Goal: Task Accomplishment & Management: Manage account settings

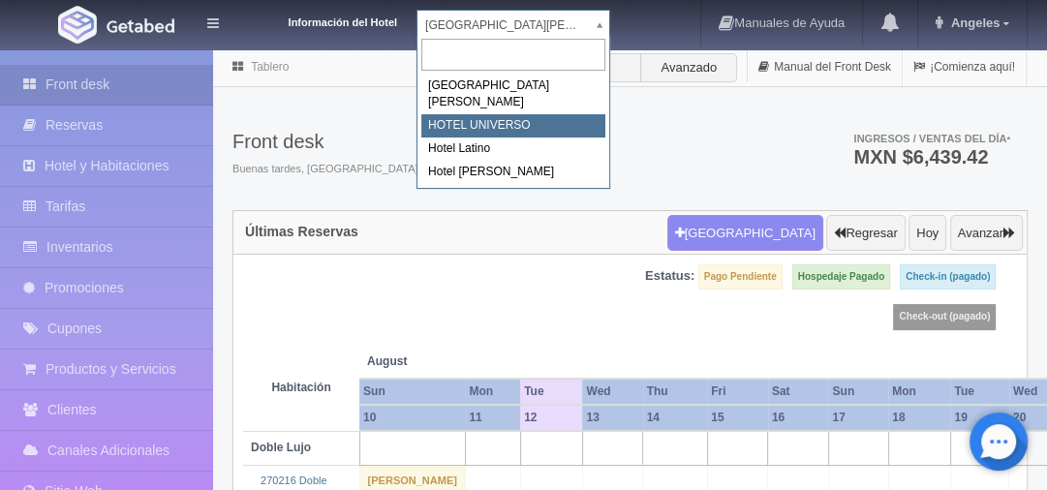
select select "358"
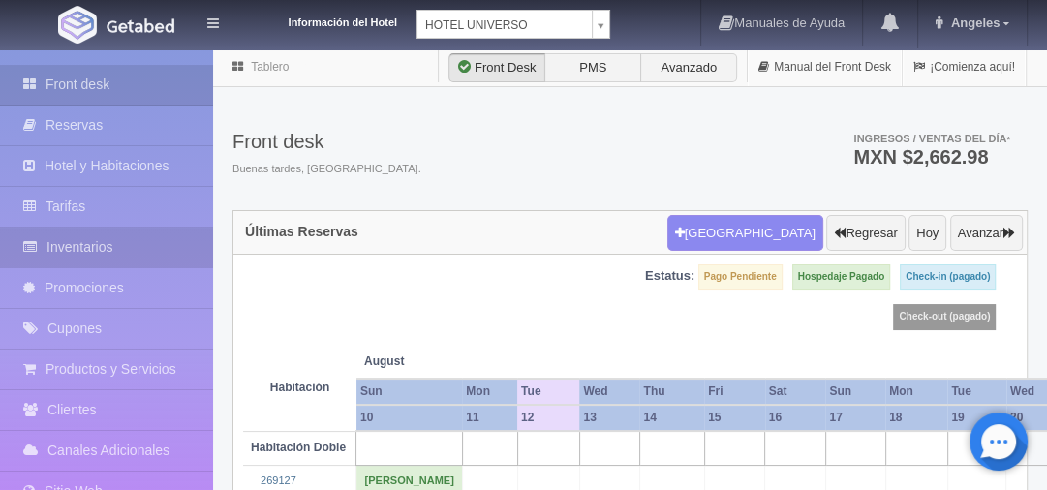
click at [97, 246] on link "Inventarios" at bounding box center [106, 248] width 213 height 40
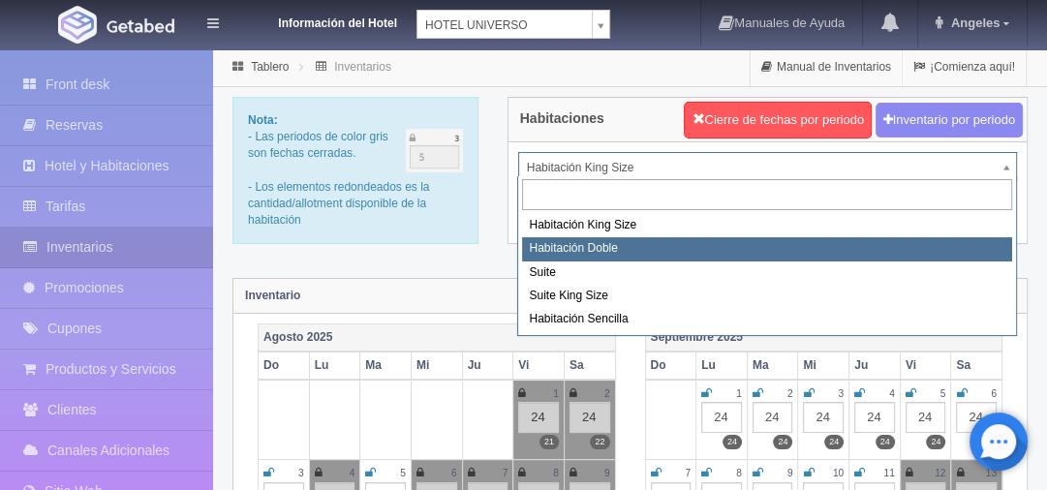
select select "583"
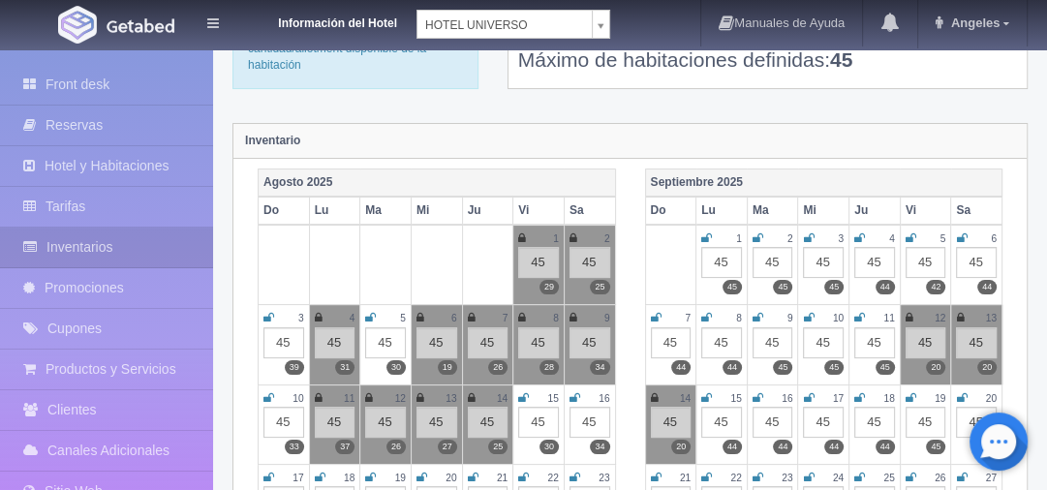
scroll to position [232, 0]
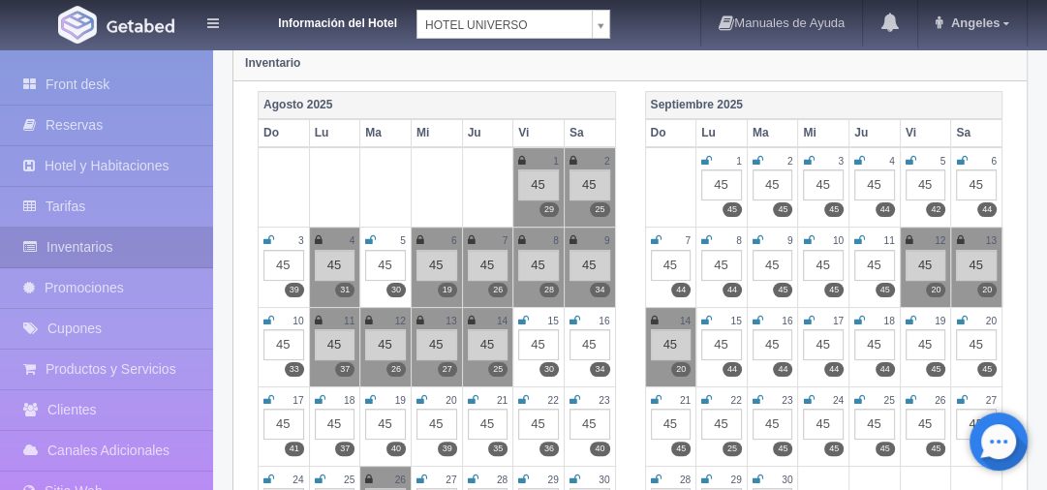
click at [368, 316] on icon at bounding box center [369, 321] width 8 height 12
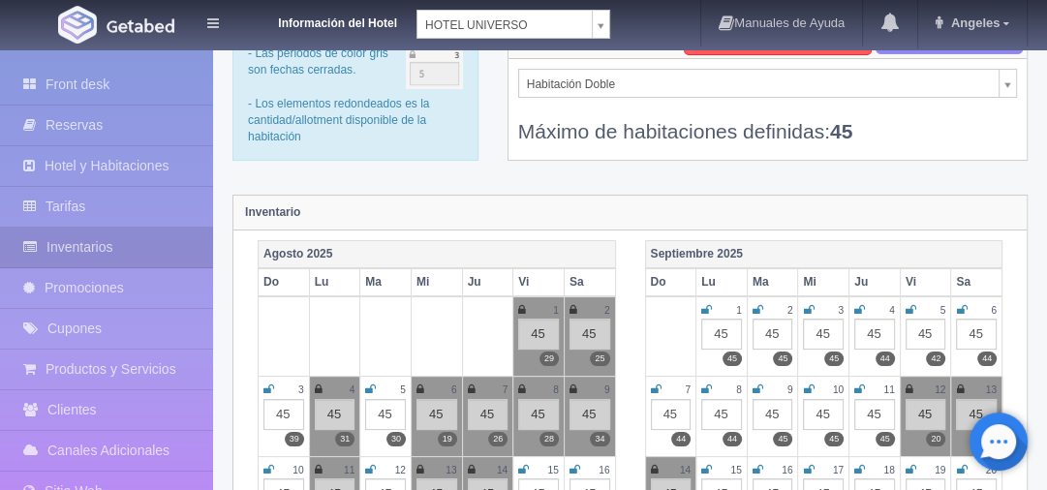
scroll to position [0, 0]
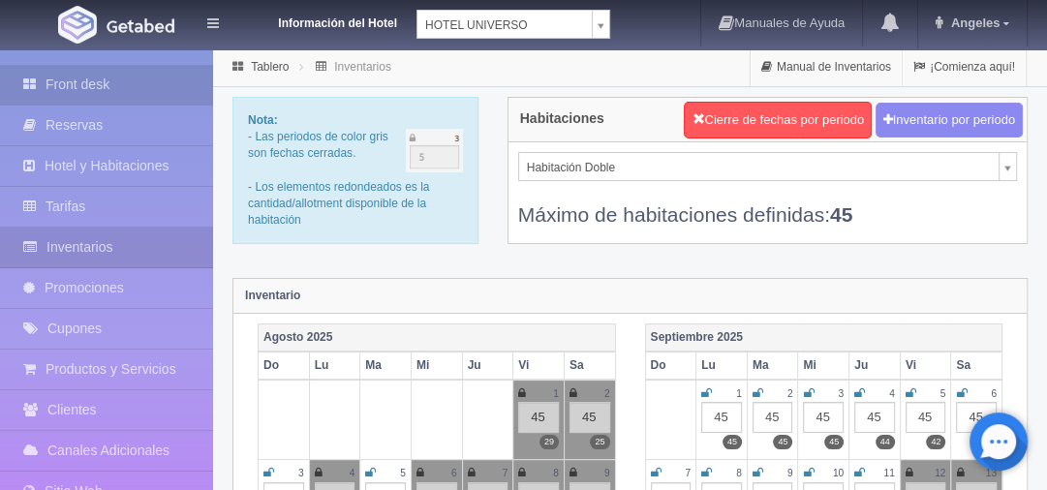
click at [103, 93] on link "Front desk" at bounding box center [106, 85] width 213 height 40
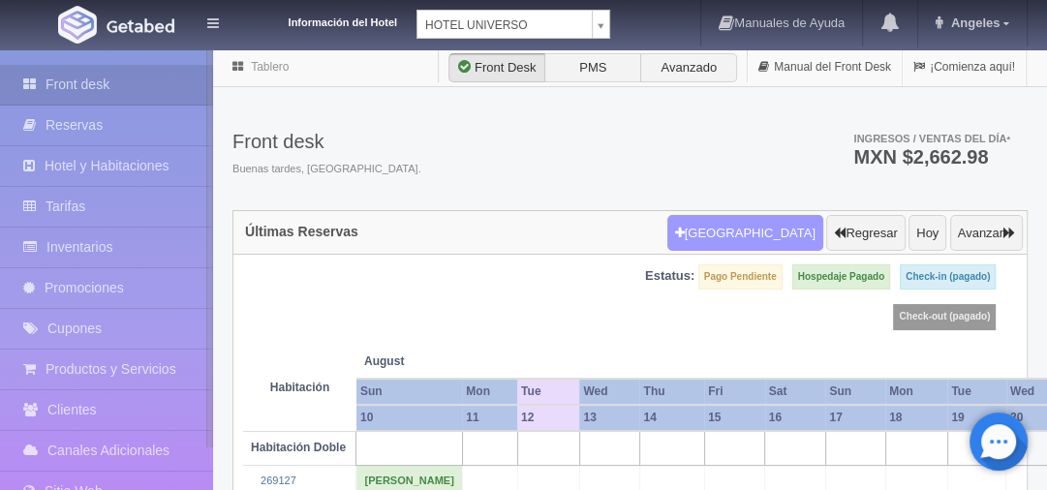
click at [735, 231] on button "[GEOGRAPHIC_DATA]" at bounding box center [745, 233] width 156 height 37
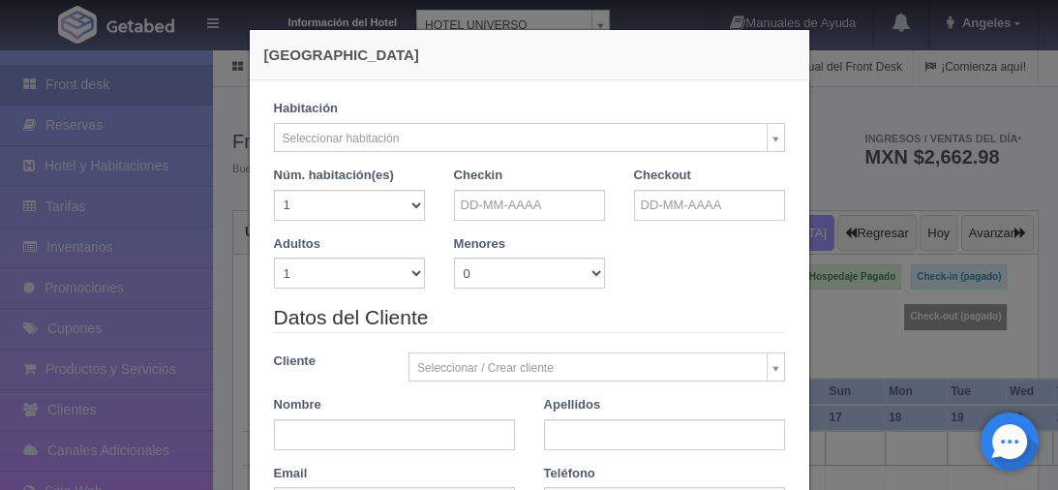
checkbox input "false"
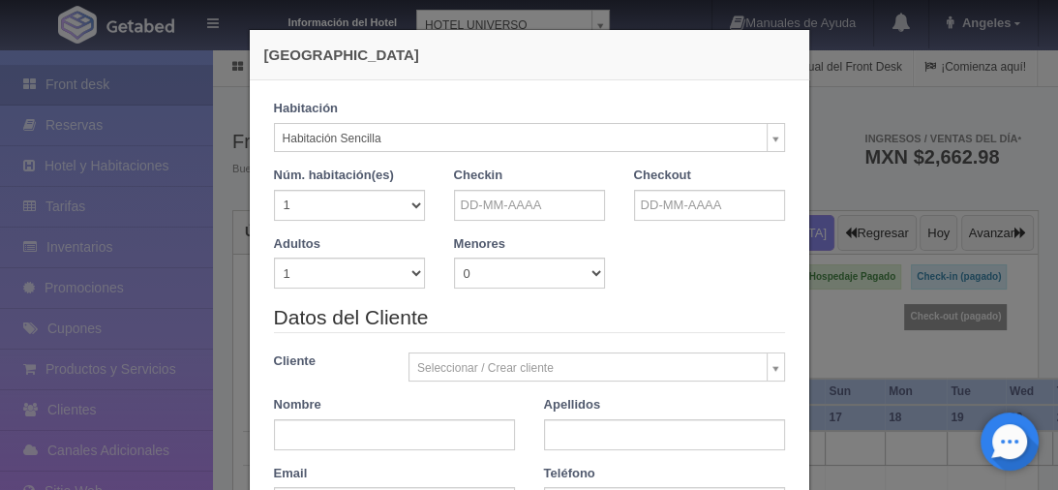
select select "2174"
checkbox input "false"
drag, startPoint x: 411, startPoint y: 271, endPoint x: 361, endPoint y: 278, distance: 49.8
click at [411, 271] on select "1 2 3 4 5 6 7 8 9 10" at bounding box center [349, 273] width 151 height 31
select select "2"
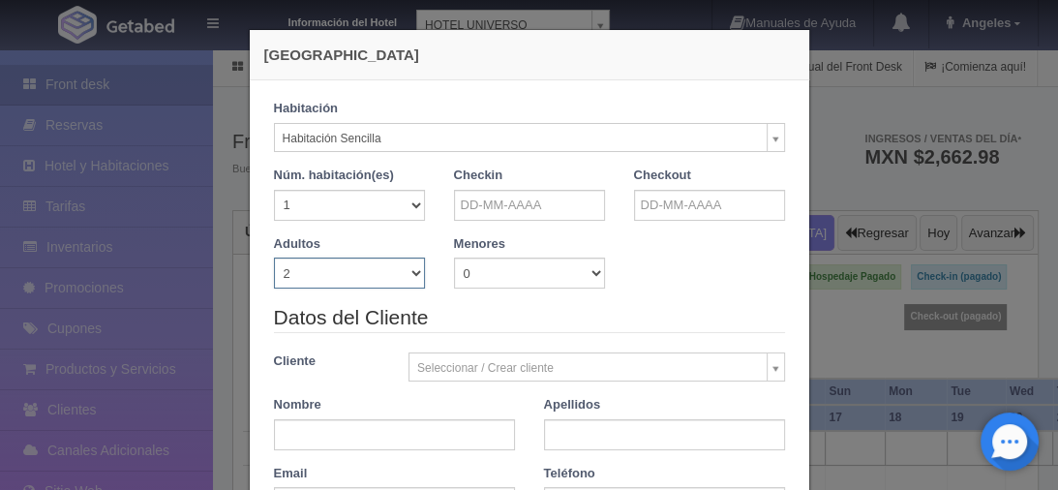
click at [274, 258] on select "1 2 3 4 5 6 7 8 9 10" at bounding box center [349, 273] width 151 height 31
checkbox input "false"
click at [507, 214] on input "text" at bounding box center [529, 205] width 151 height 31
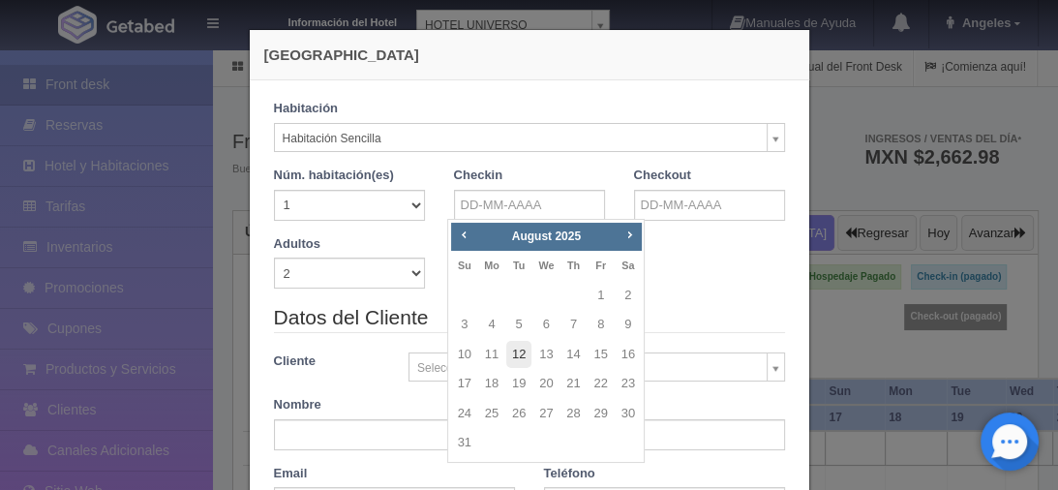
click at [522, 358] on link "12" at bounding box center [518, 355] width 25 height 28
type input "12-08-2025"
checkbox input "false"
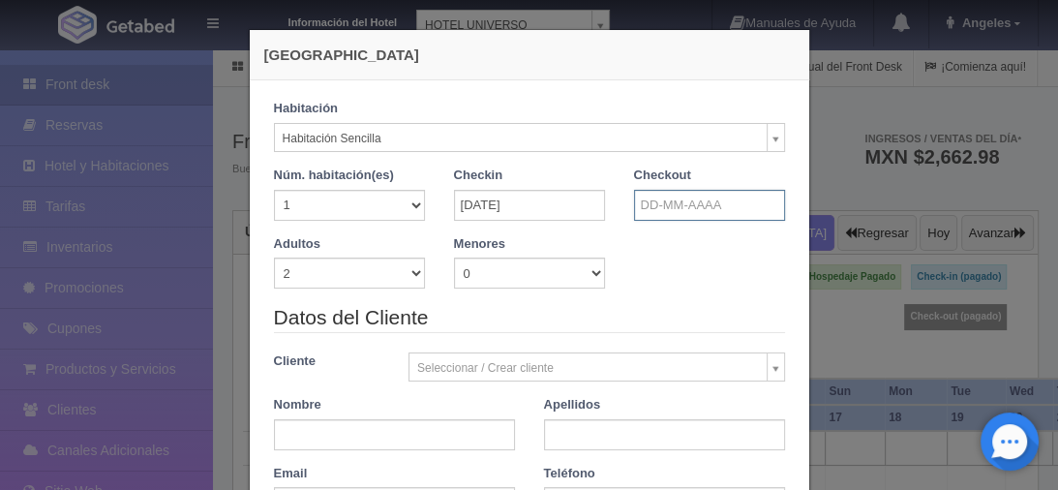
click at [701, 194] on input "text" at bounding box center [709, 205] width 151 height 31
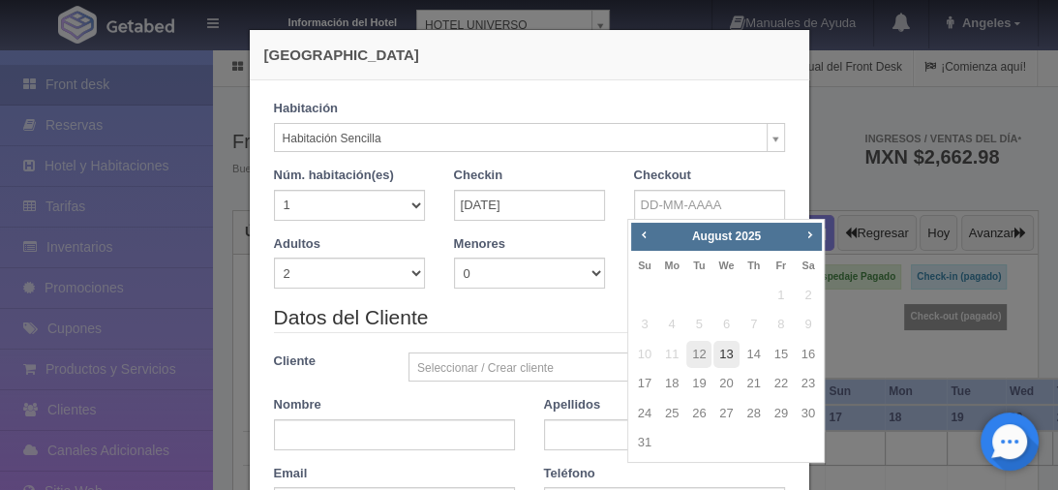
click at [725, 352] on link "13" at bounding box center [726, 355] width 25 height 28
type input "13-08-2025"
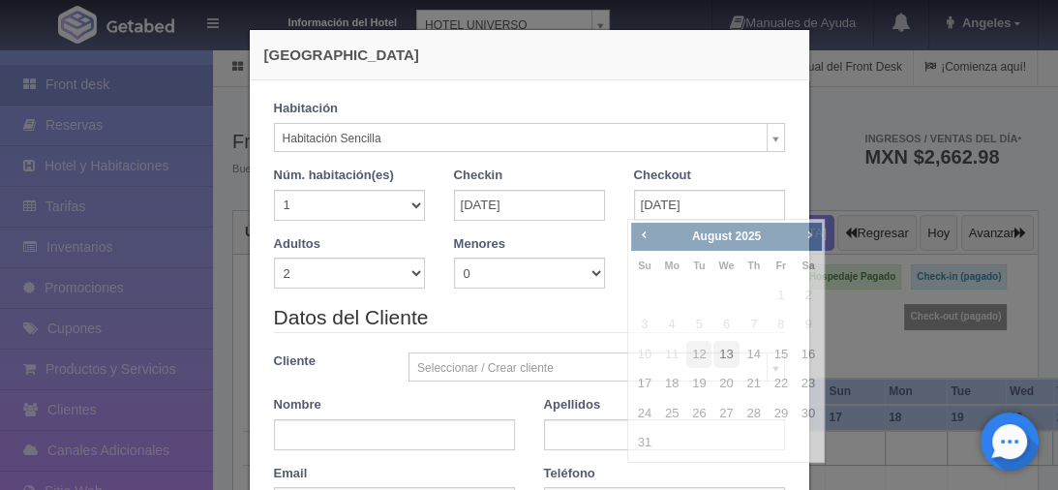
checkbox input "false"
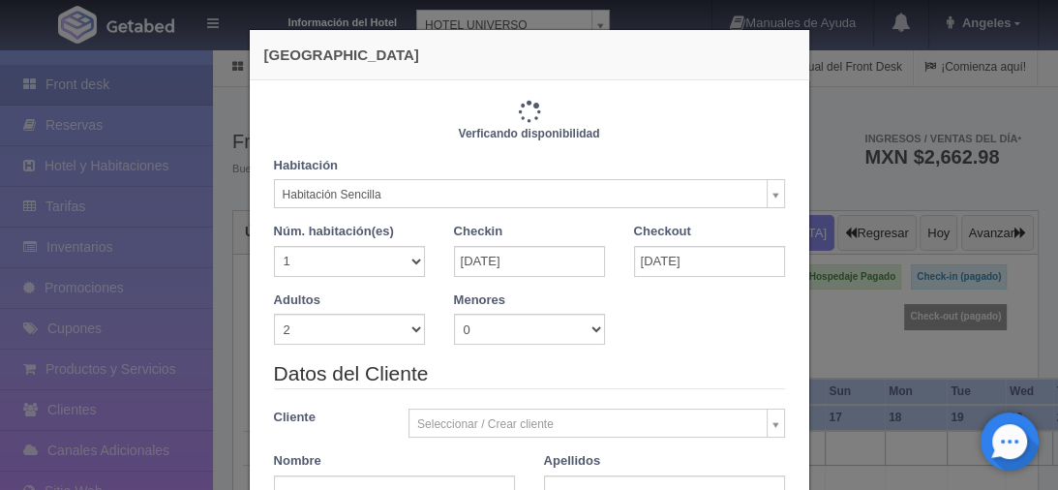
type input "940.00"
checkbox input "false"
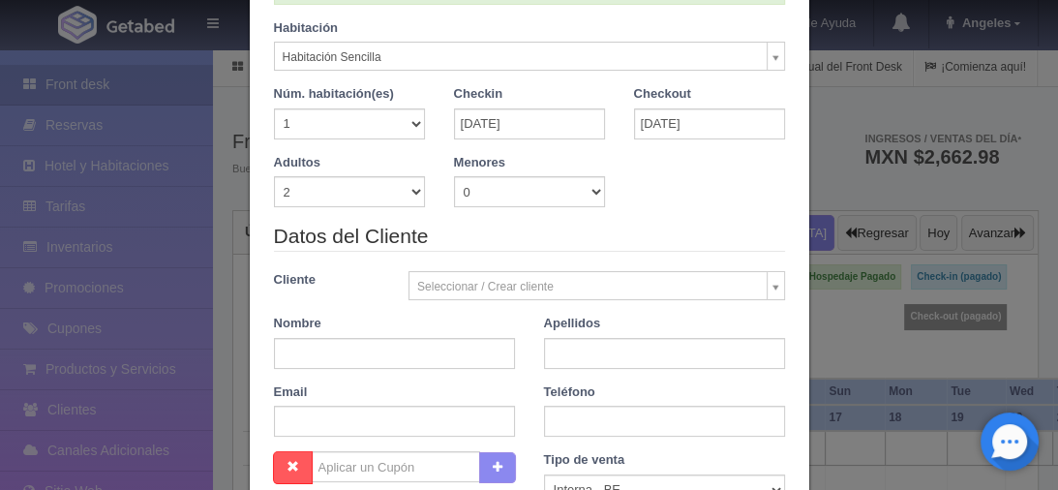
scroll to position [155, 0]
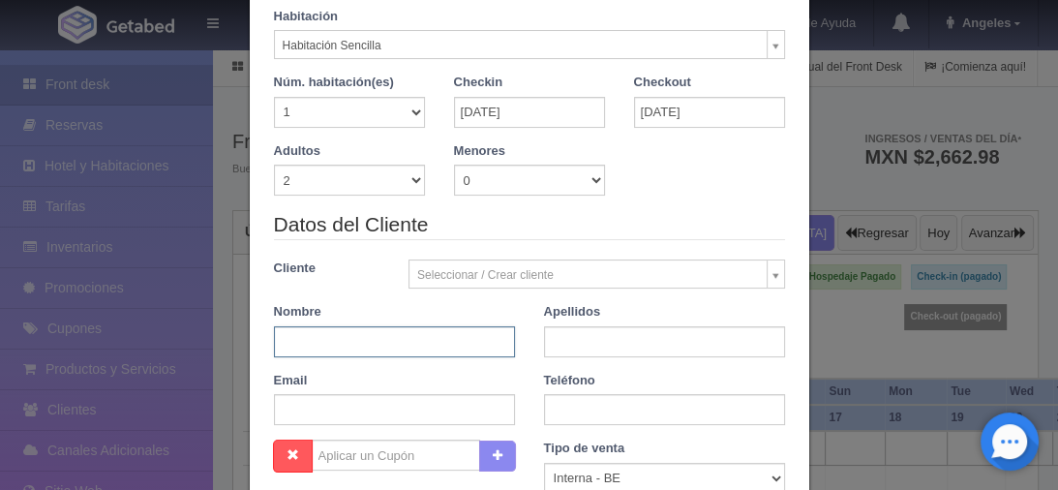
click at [294, 335] on input "text" at bounding box center [394, 341] width 241 height 31
click at [302, 335] on input "text" at bounding box center [394, 341] width 241 height 31
type input "enrique"
click at [607, 338] on input "text" at bounding box center [664, 341] width 241 height 31
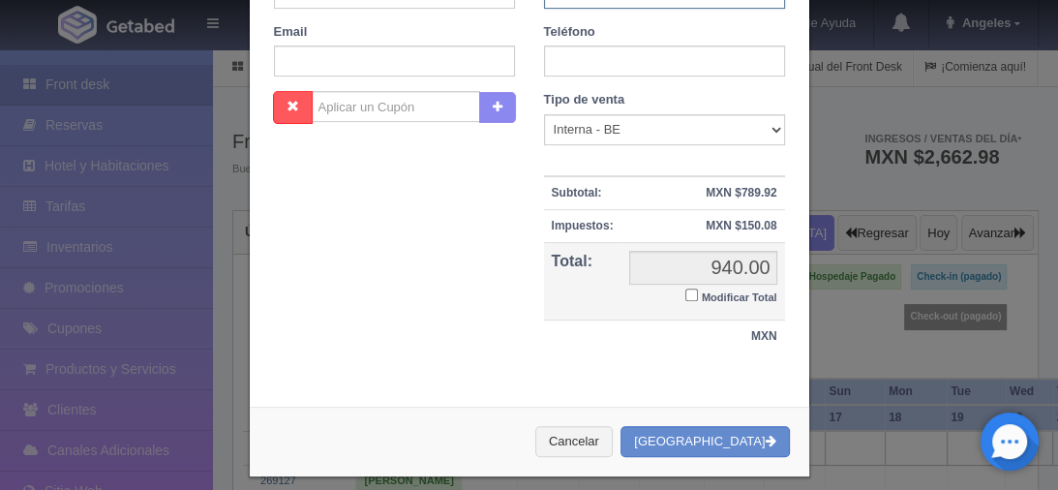
scroll to position [516, 0]
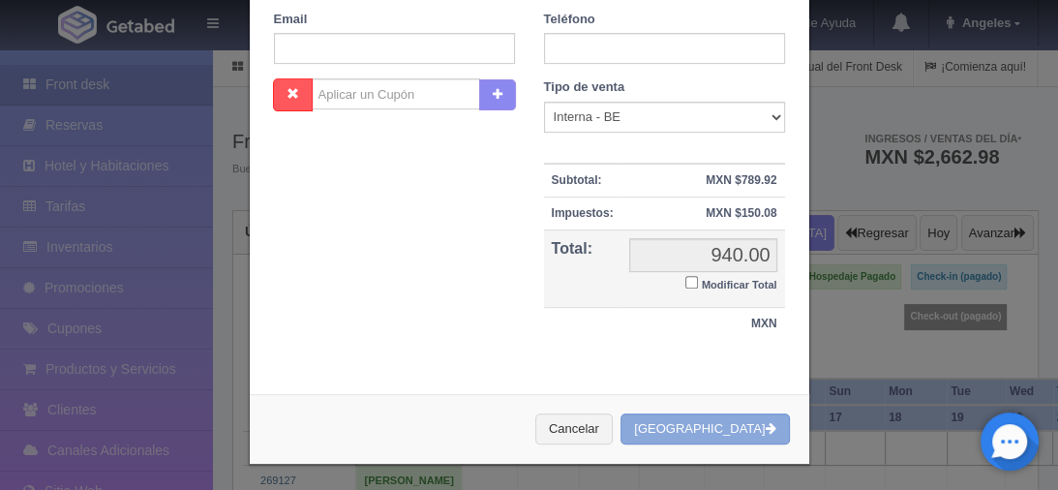
type input "[PERSON_NAME]"
click at [701, 417] on button "Crear Reserva" at bounding box center [705, 429] width 168 height 32
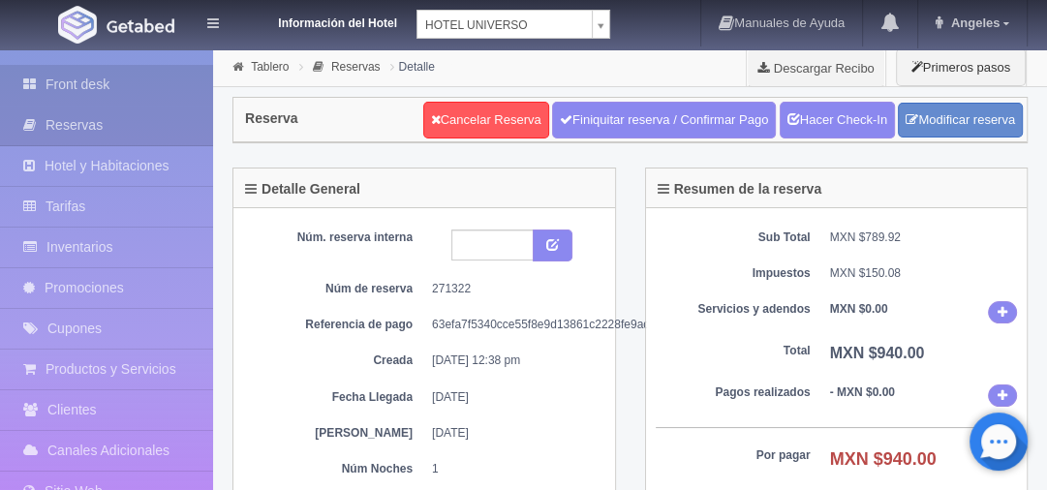
click at [101, 79] on link "Front desk" at bounding box center [106, 85] width 213 height 40
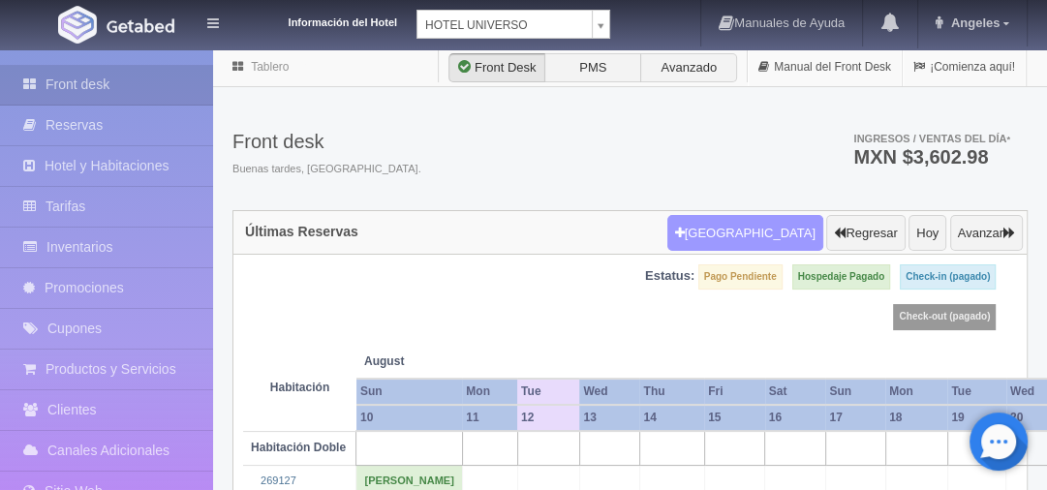
click at [748, 231] on button "[GEOGRAPHIC_DATA]" at bounding box center [745, 233] width 156 height 37
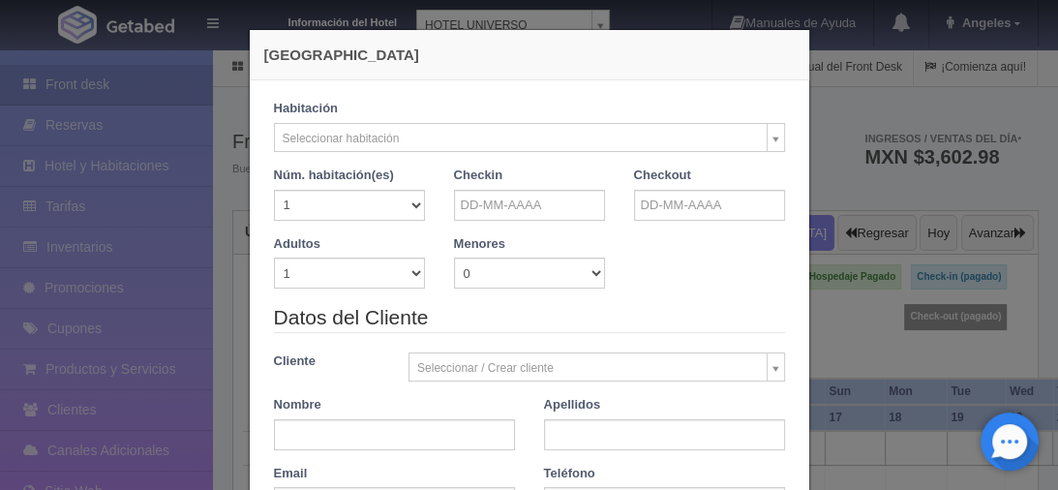
checkbox input "false"
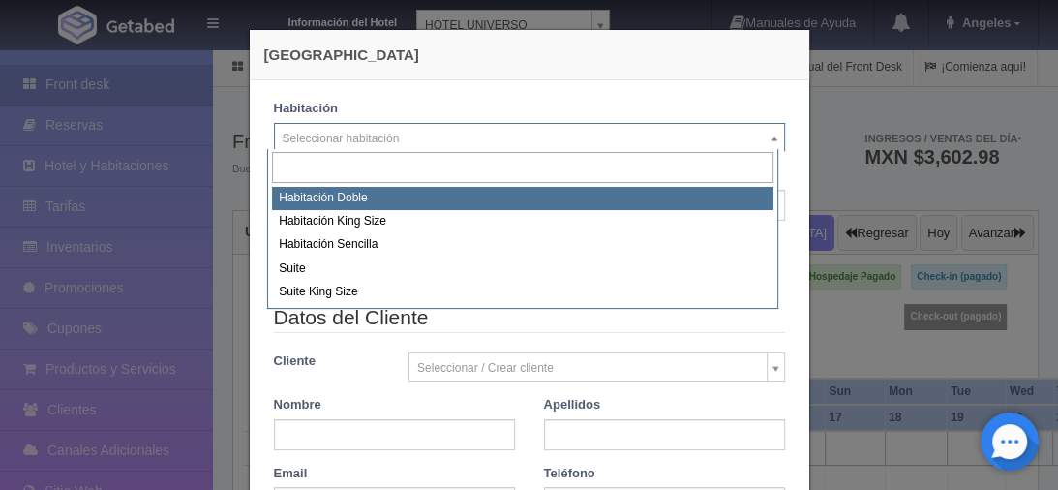
select select "583"
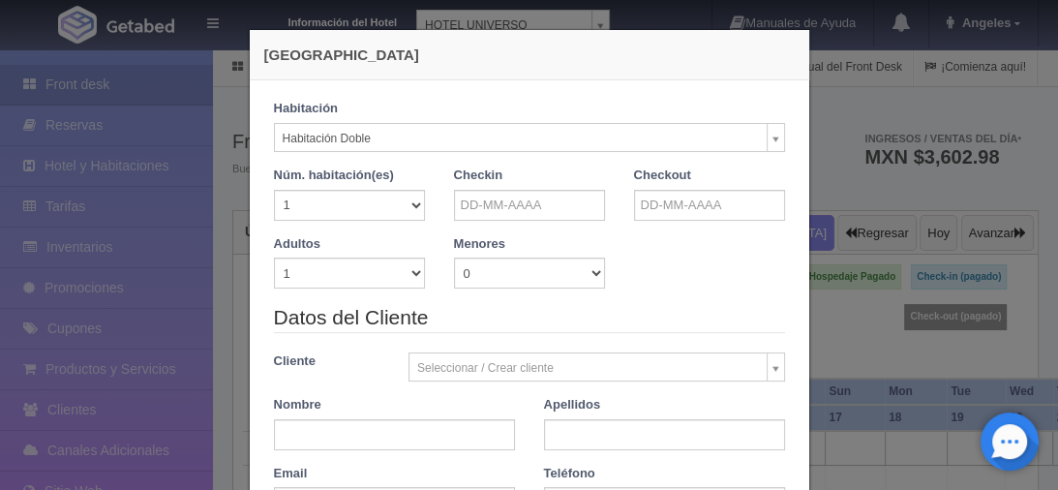
checkbox input "false"
click at [413, 204] on select "1 2 3 4 5 6 7 8 9 10 11 12 13 14 15 16 17 18 19 20" at bounding box center [349, 205] width 151 height 31
select select "9"
click at [274, 190] on select "1 2 3 4 5 6 7 8 9 10 11 12 13 14 15 16 17 18 19 20" at bounding box center [349, 205] width 151 height 31
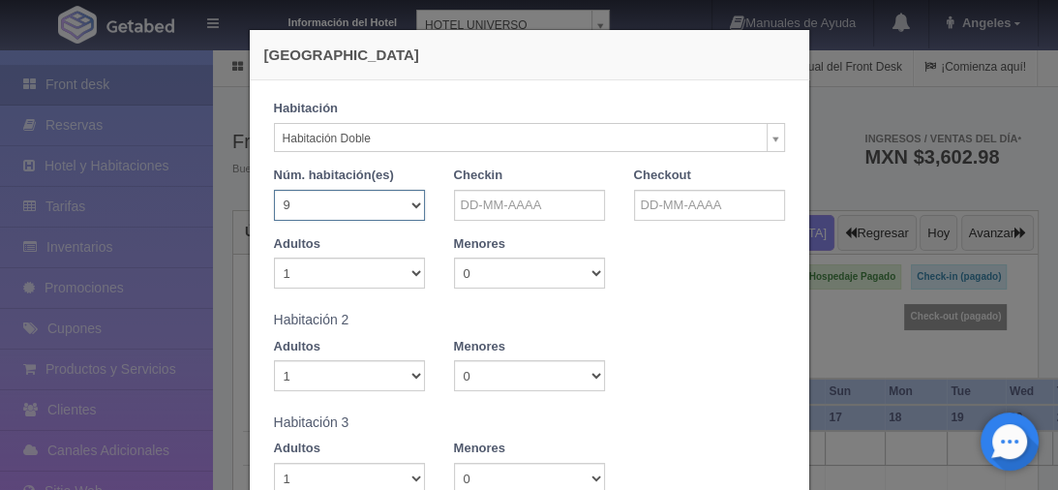
checkbox input "false"
click at [499, 196] on input "text" at bounding box center [529, 205] width 151 height 31
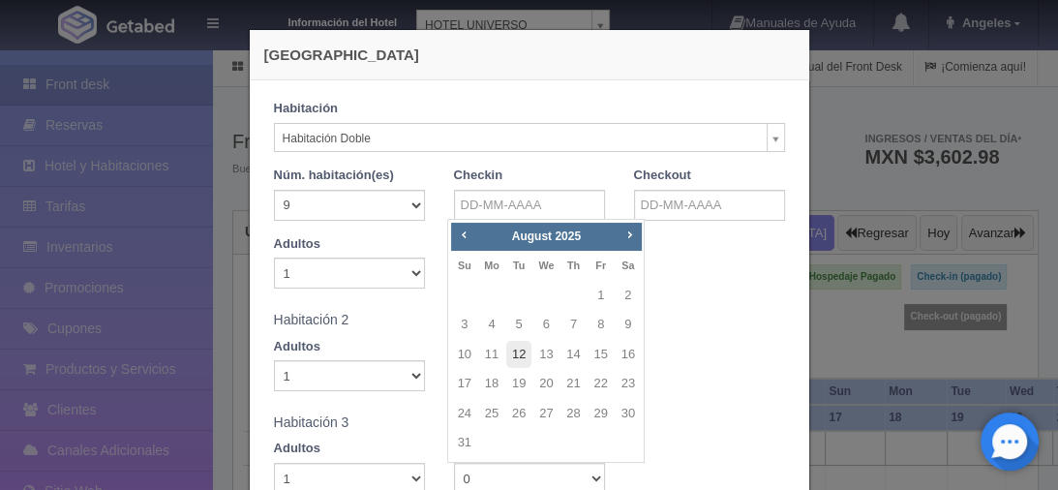
click at [523, 357] on link "12" at bounding box center [518, 355] width 25 height 28
type input "12-08-2025"
checkbox input "false"
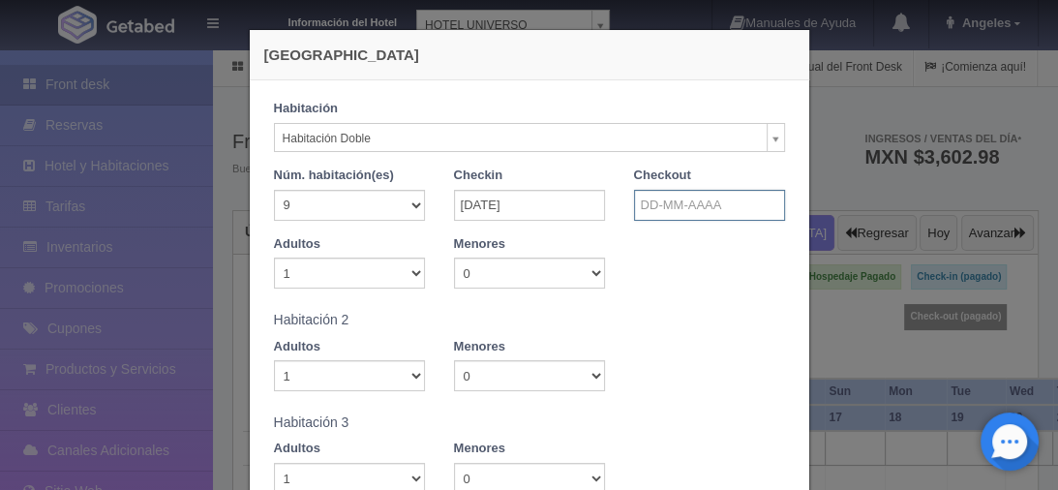
click at [686, 207] on input "text" at bounding box center [709, 205] width 151 height 31
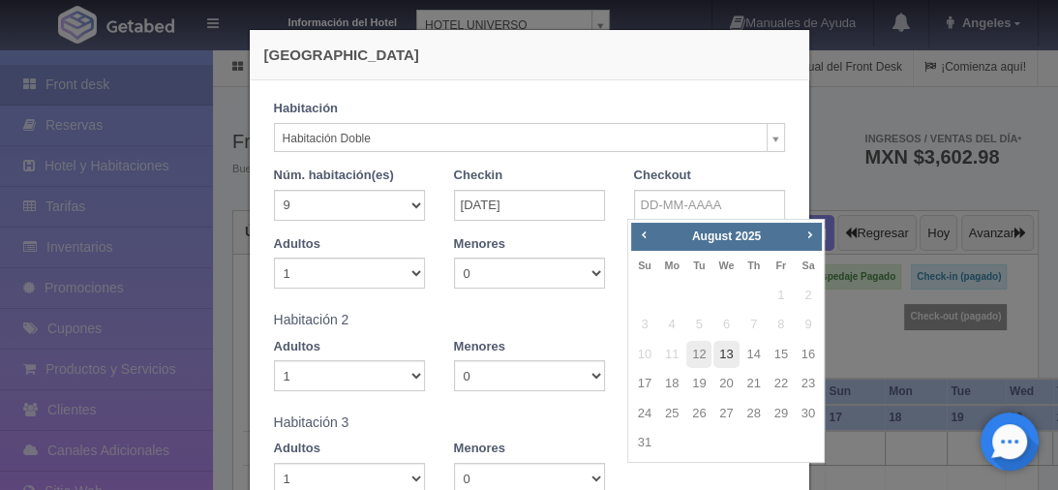
click at [727, 359] on link "13" at bounding box center [726, 355] width 25 height 28
type input "13-08-2025"
checkbox input "false"
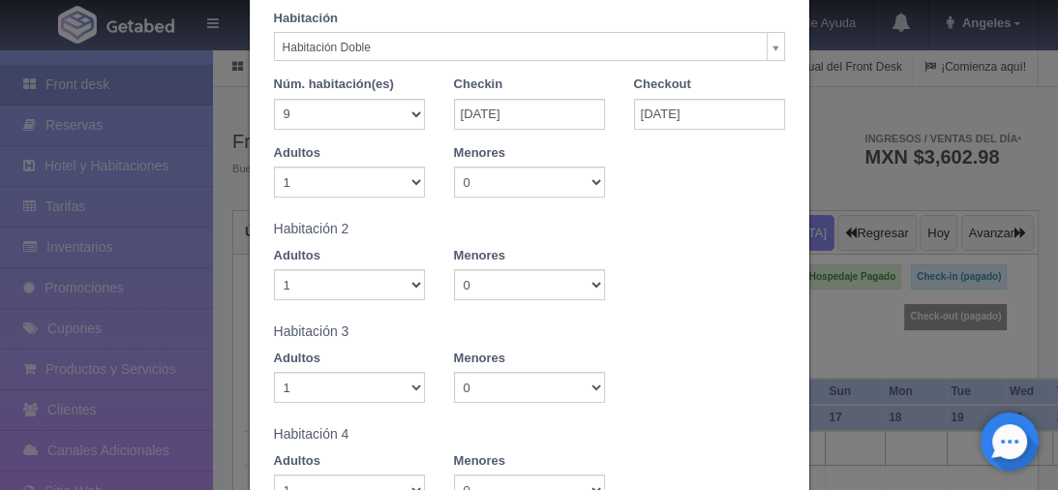
type input "9270.00"
checkbox input "false"
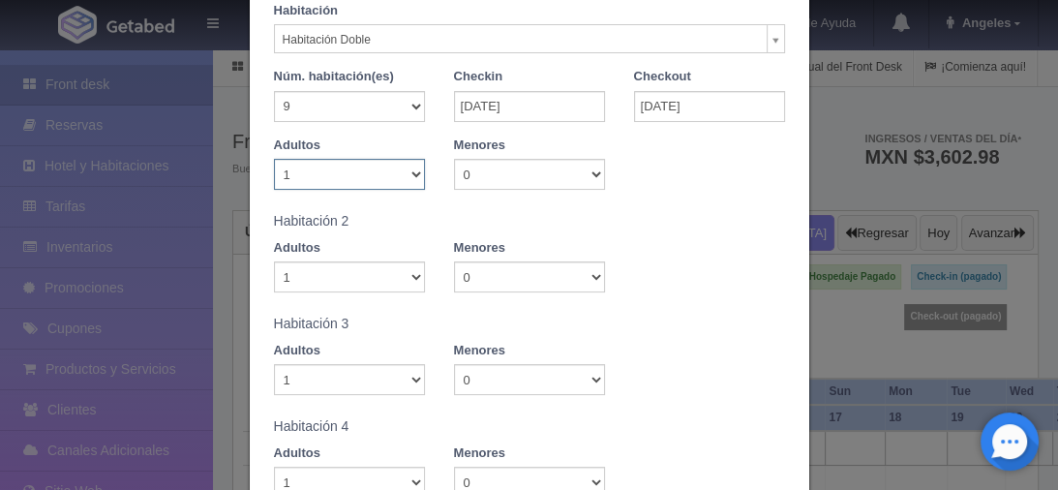
click at [411, 171] on select "1 2 3 4 5 6 7 8 9 10" at bounding box center [349, 174] width 151 height 31
select select "2"
click at [274, 159] on select "1 2 3 4 5 6 7 8 9 10" at bounding box center [349, 174] width 151 height 31
checkbox input "false"
type input "9270.00"
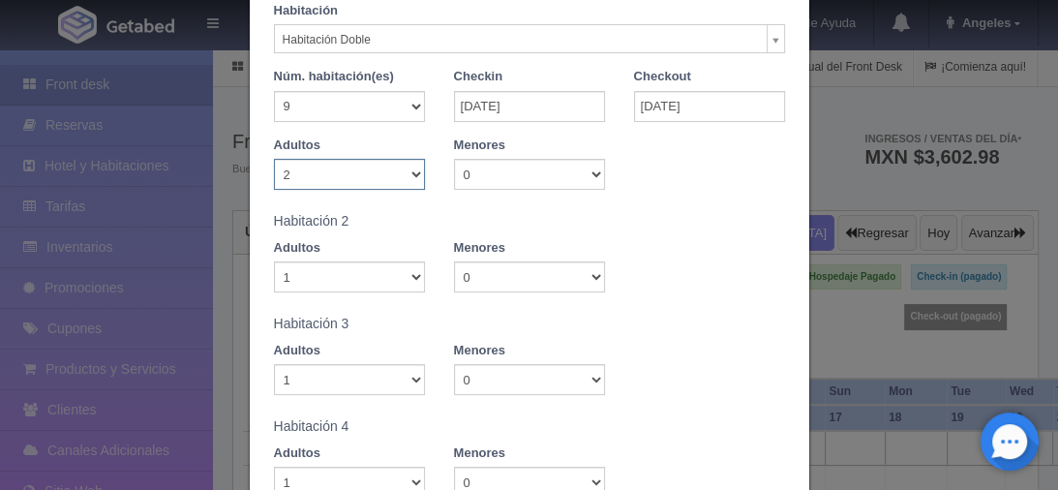
checkbox input "false"
click at [412, 280] on select "1 2 3 4 5 6 7 8 9 10" at bounding box center [349, 276] width 151 height 31
select select "3"
click at [274, 261] on select "1 2 3 4 5 6 7 8 9 10" at bounding box center [349, 276] width 151 height 31
checkbox input "false"
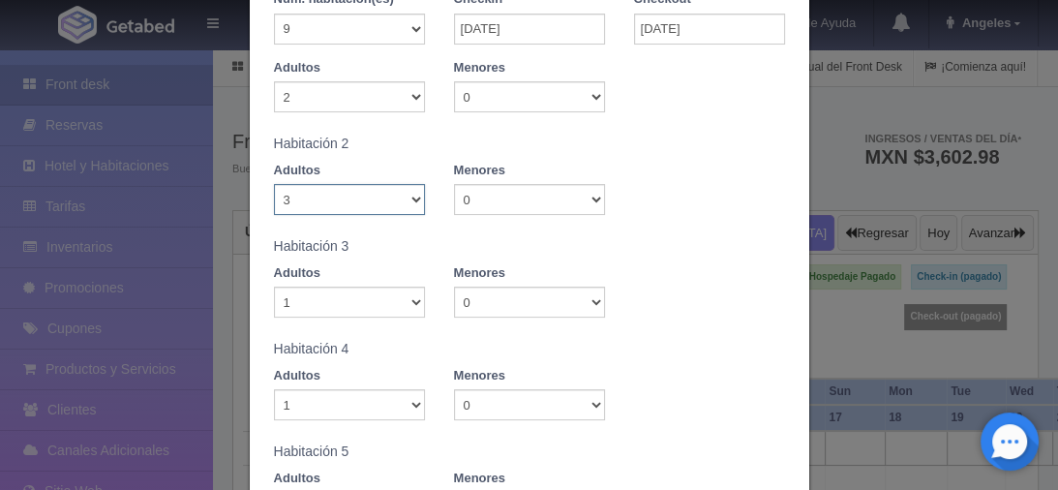
type input "9350.00"
checkbox input "false"
click at [591, 200] on select "0 1 2 3 4 5 6 7 8 9 10" at bounding box center [529, 199] width 151 height 31
select select "1"
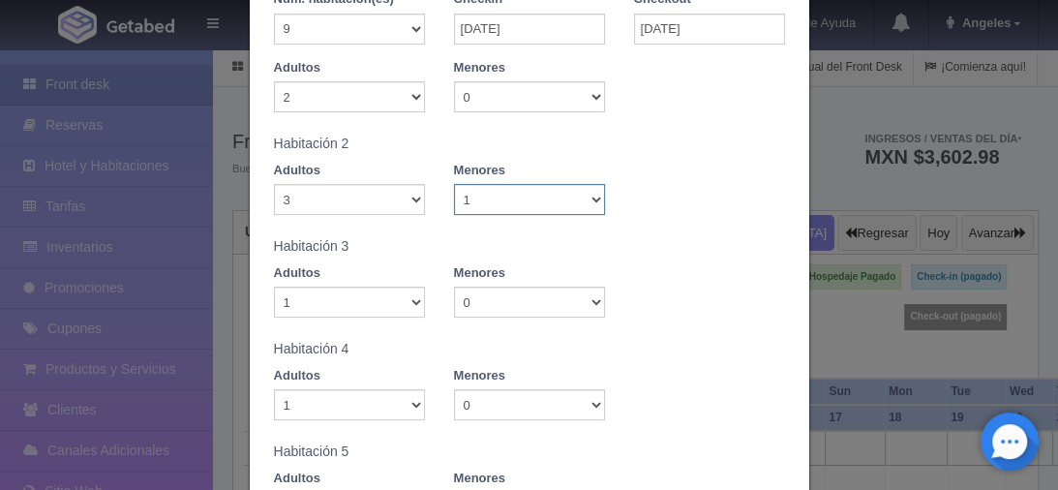
click at [454, 184] on select "0 1 2 3 4 5 6 7 8 9 10" at bounding box center [529, 199] width 151 height 31
checkbox input "false"
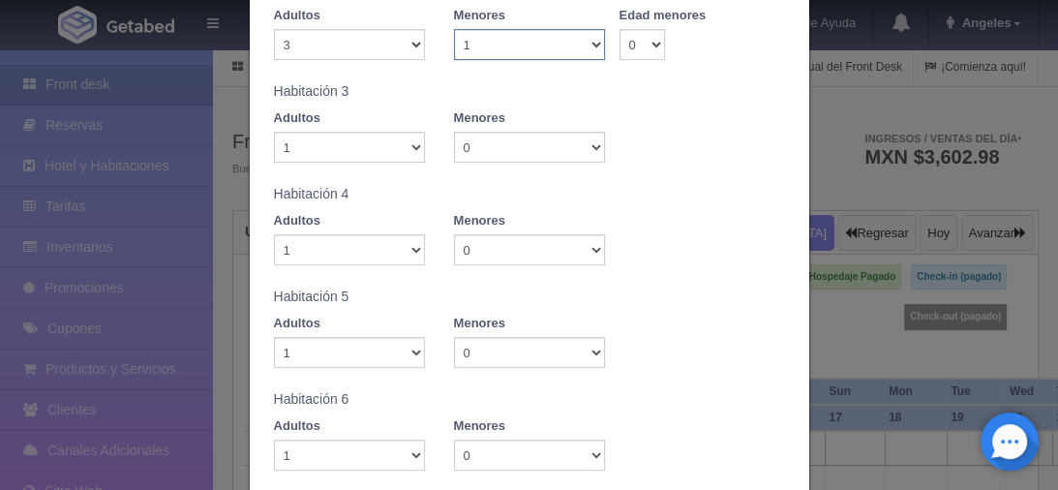
type input "9350.00"
checkbox input "false"
click at [405, 148] on select "1 2 3 4 5 6 7 8 9 10" at bounding box center [349, 147] width 151 height 31
select select "3"
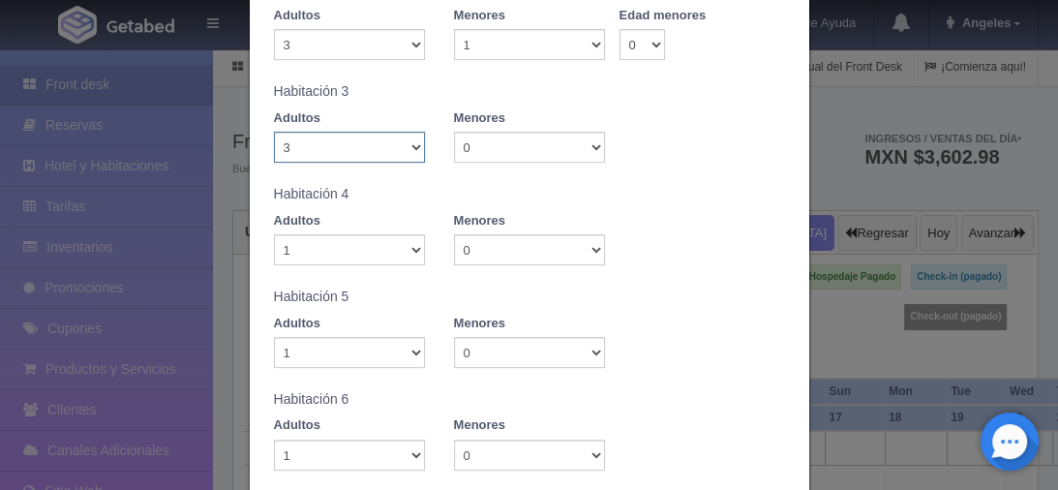
click at [274, 132] on select "1 2 3 4 5 6 7 8 9 10" at bounding box center [349, 147] width 151 height 31
checkbox input "false"
type input "9430.00"
checkbox input "false"
click at [593, 148] on select "0 1 2 3 4 5 6 7 8 9 10" at bounding box center [529, 147] width 151 height 31
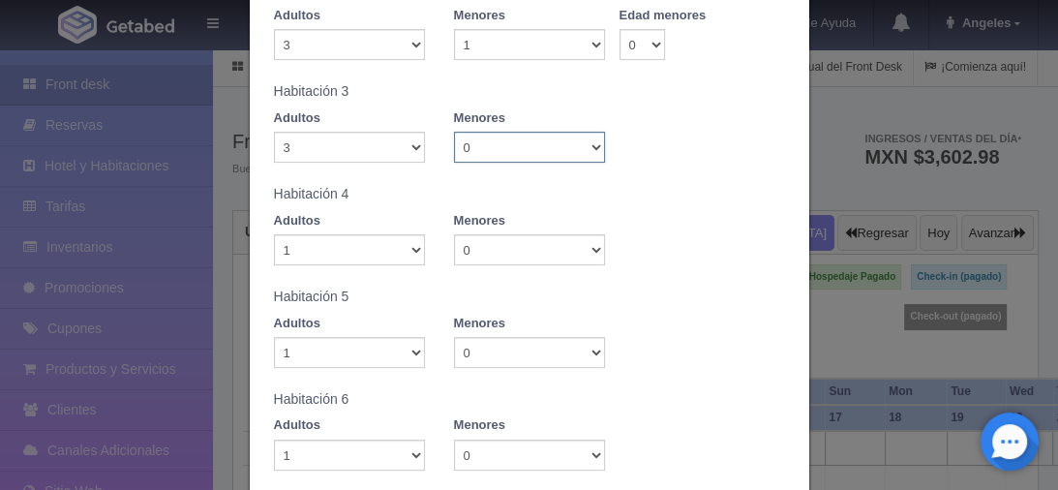
select select "1"
click at [454, 132] on select "0 1 2 3 4 5 6 7 8 9 10" at bounding box center [529, 147] width 151 height 31
checkbox input "false"
type input "9430.00"
checkbox input "false"
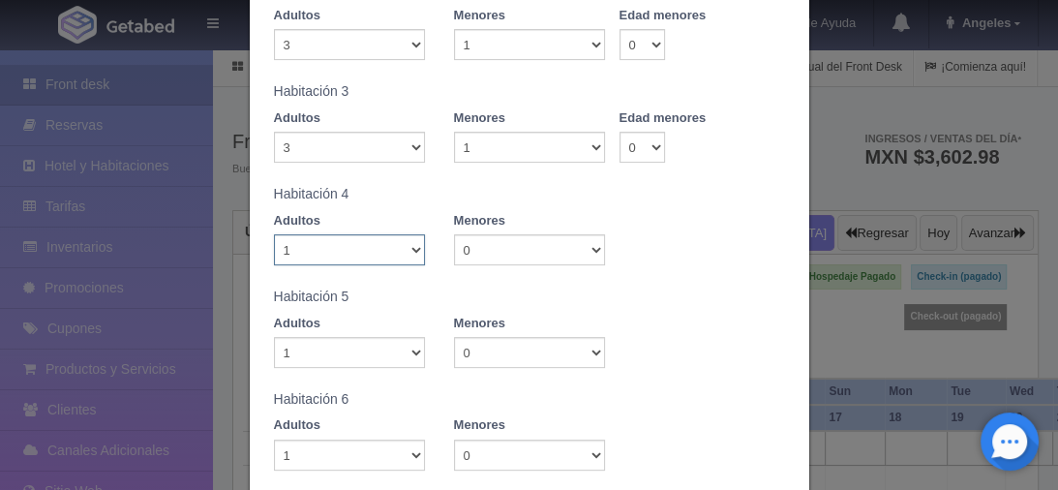
click at [411, 251] on select "1 2 3 4 5 6 7 8 9 10" at bounding box center [349, 249] width 151 height 31
select select "3"
click at [274, 234] on select "1 2 3 4 5 6 7 8 9 10" at bounding box center [349, 249] width 151 height 31
checkbox input "false"
type input "9510.00"
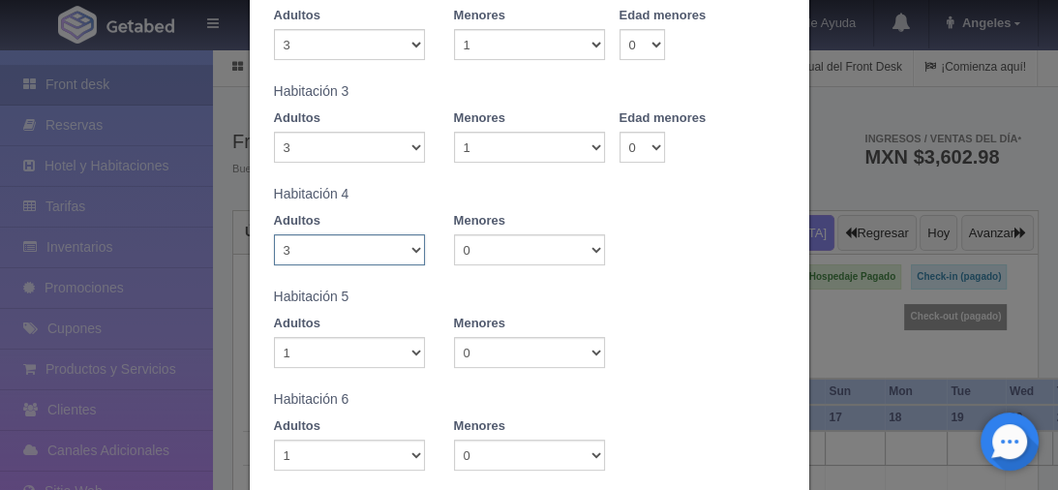
checkbox input "false"
click at [594, 252] on select "0 1 2 3 4 5 6 7 8 9 10" at bounding box center [529, 249] width 151 height 31
select select "1"
click at [454, 234] on select "0 1 2 3 4 5 6 7 8 9 10" at bounding box center [529, 249] width 151 height 31
checkbox input "false"
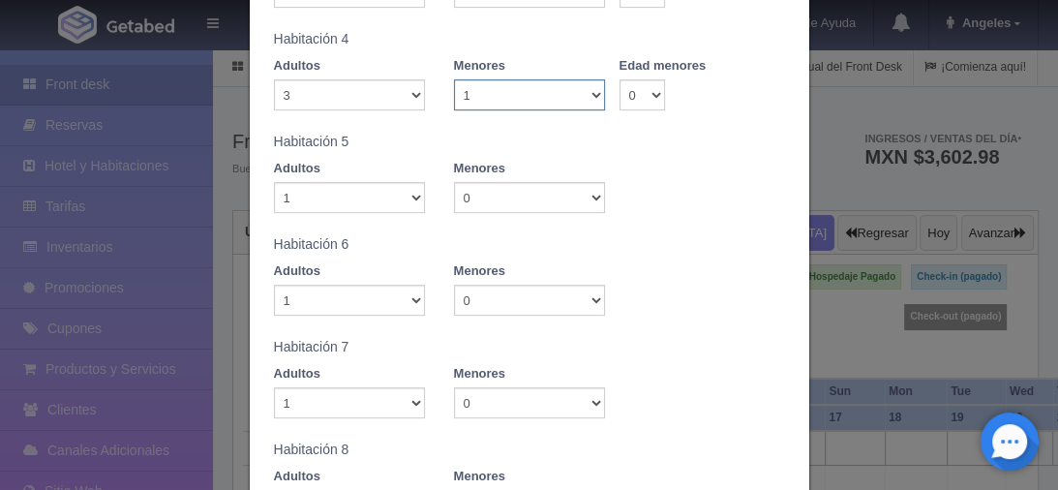
type input "9510.00"
checkbox input "false"
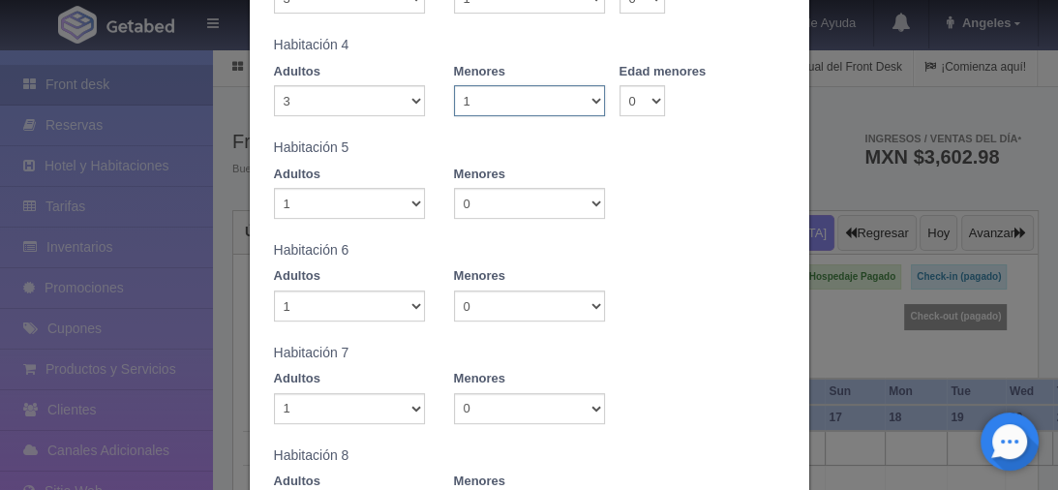
scroll to position [548, 0]
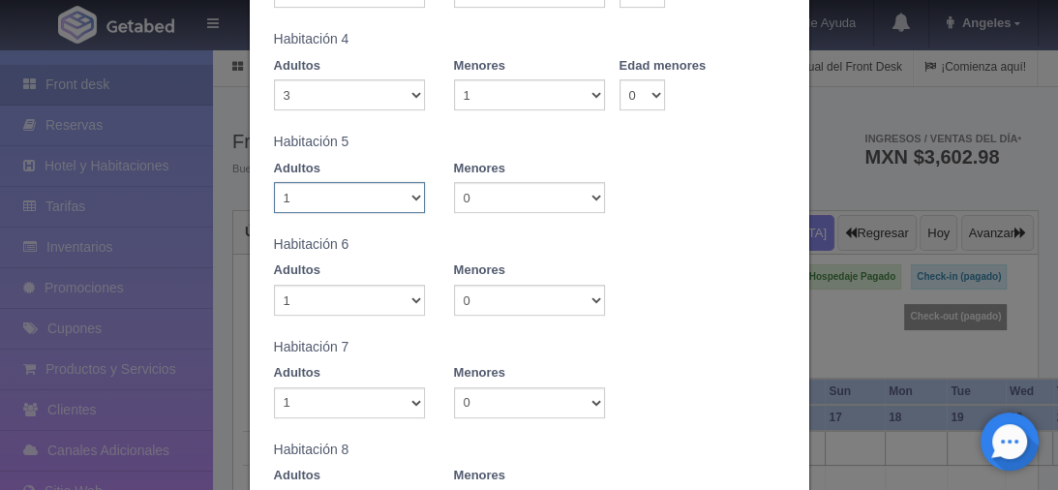
click at [411, 195] on select "1 2 3 4 5 6 7 8 9 10" at bounding box center [349, 197] width 151 height 31
select select "3"
click at [274, 182] on select "1 2 3 4 5 6 7 8 9 10" at bounding box center [349, 197] width 151 height 31
checkbox input "false"
type input "9590.00"
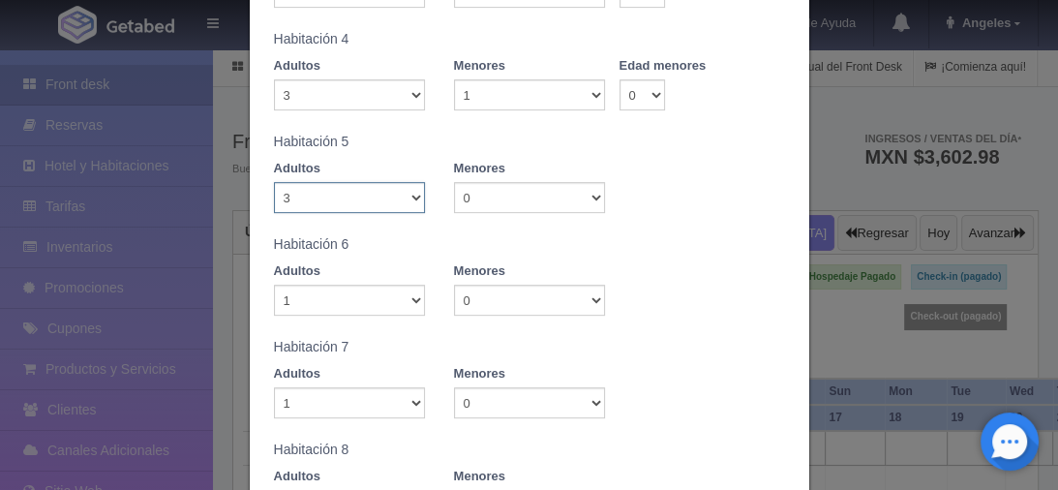
checkbox input "false"
click at [593, 198] on select "0 1 2 3 4 5 6 7 8 9 10" at bounding box center [529, 197] width 151 height 31
select select "1"
click at [454, 182] on select "0 1 2 3 4 5 6 7 8 9 10" at bounding box center [529, 197] width 151 height 31
checkbox input "false"
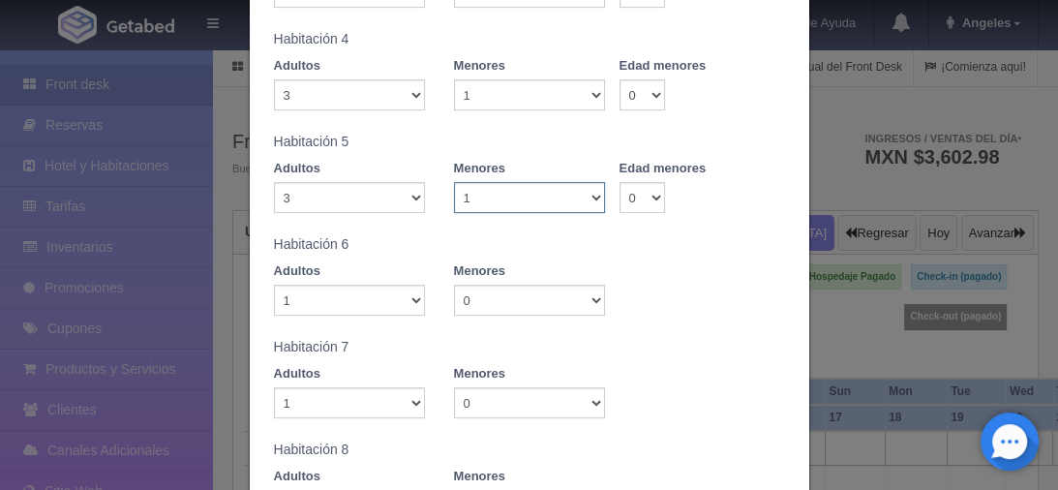
type input "9590.00"
checkbox input "false"
click at [413, 299] on select "1 2 3 4 5 6 7 8 9 10" at bounding box center [349, 300] width 151 height 31
select select "3"
click at [274, 285] on select "1 2 3 4 5 6 7 8 9 10" at bounding box center [349, 300] width 151 height 31
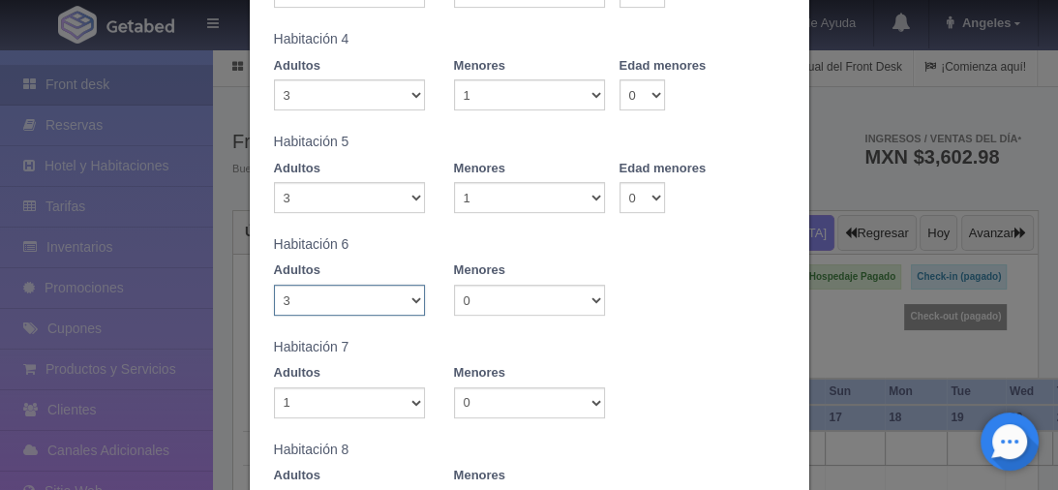
checkbox input "false"
type input "9670.00"
checkbox input "false"
click at [590, 300] on select "0 1 2 3 4 5 6 7 8 9 10" at bounding box center [529, 300] width 151 height 31
select select "1"
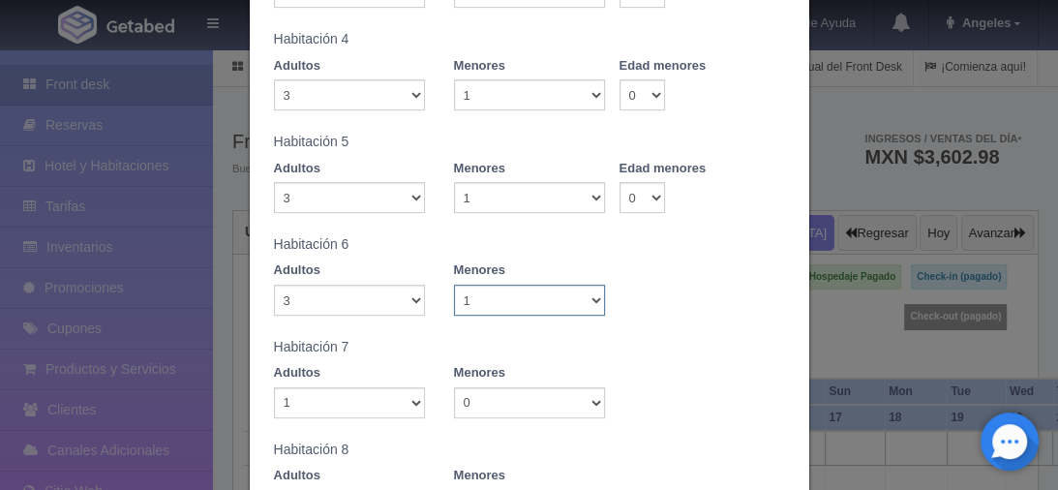
click at [454, 285] on select "0 1 2 3 4 5 6 7 8 9 10" at bounding box center [529, 300] width 151 height 31
checkbox input "false"
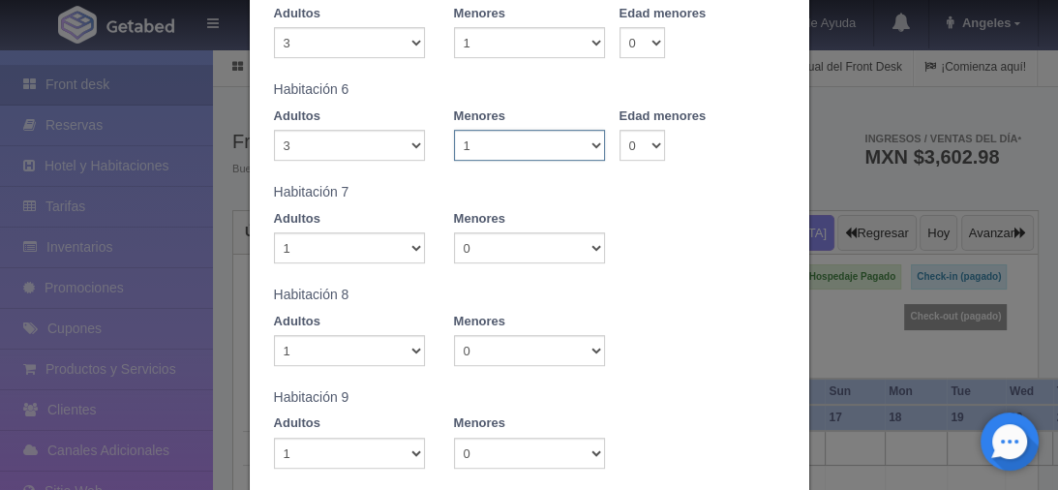
type input "9670.00"
checkbox input "false"
click at [411, 245] on select "1 2 3 4 5 6 7 8 9 10" at bounding box center [349, 247] width 151 height 31
select select "3"
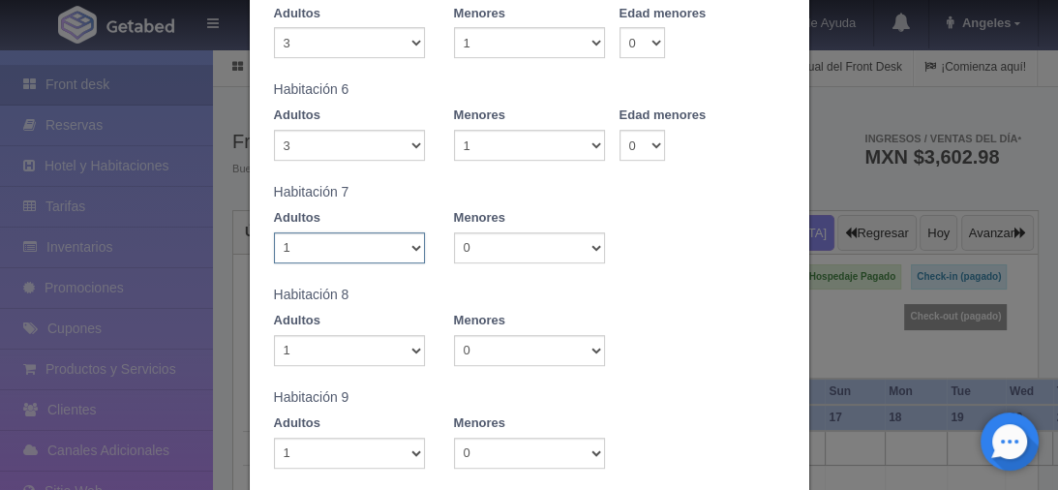
click at [274, 232] on select "1 2 3 4 5 6 7 8 9 10" at bounding box center [349, 247] width 151 height 31
checkbox input "false"
type input "9750.00"
checkbox input "false"
click at [581, 251] on select "0 1 2 3 4 5 6 7 8 9 10" at bounding box center [529, 247] width 151 height 31
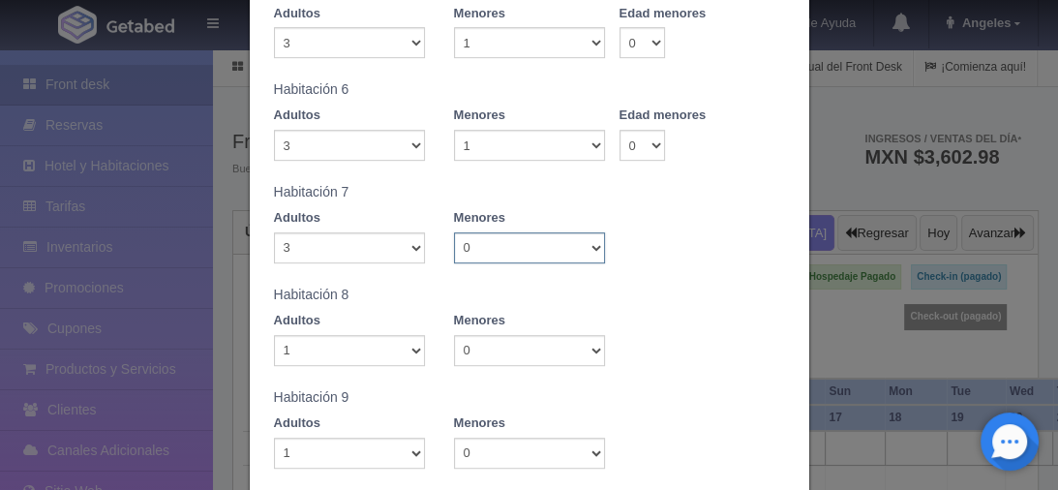
select select "1"
click at [454, 232] on select "0 1 2 3 4 5 6 7 8 9 10" at bounding box center [529, 247] width 151 height 31
checkbox input "false"
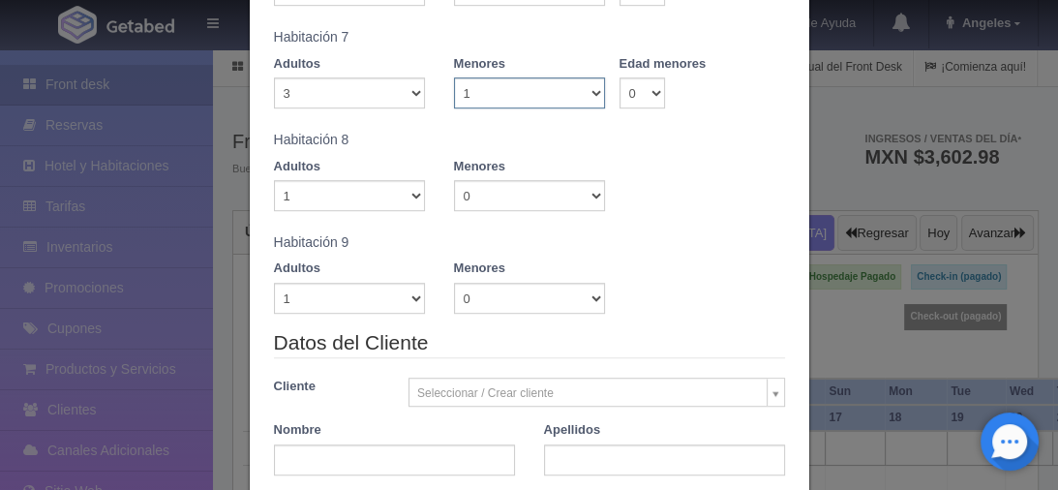
type input "9750.00"
checkbox input "false"
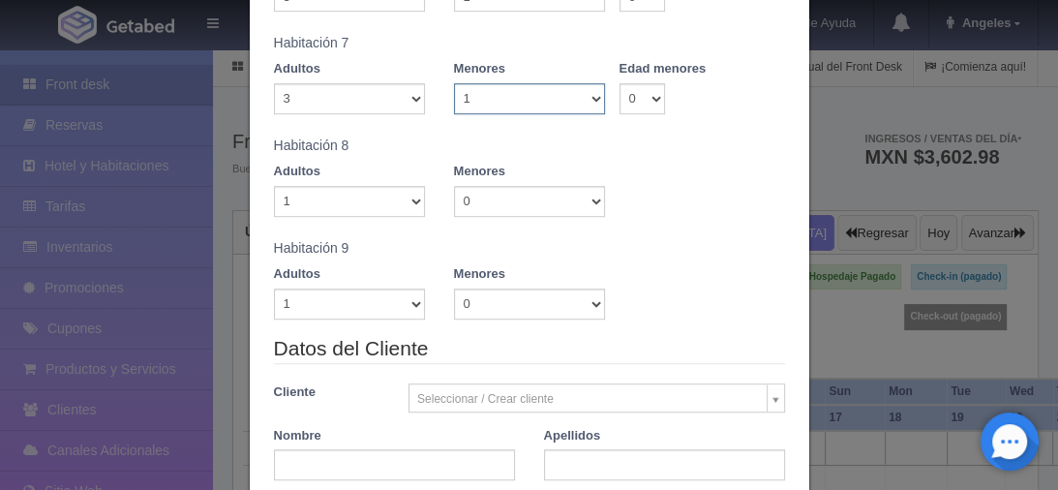
scroll to position [858, 0]
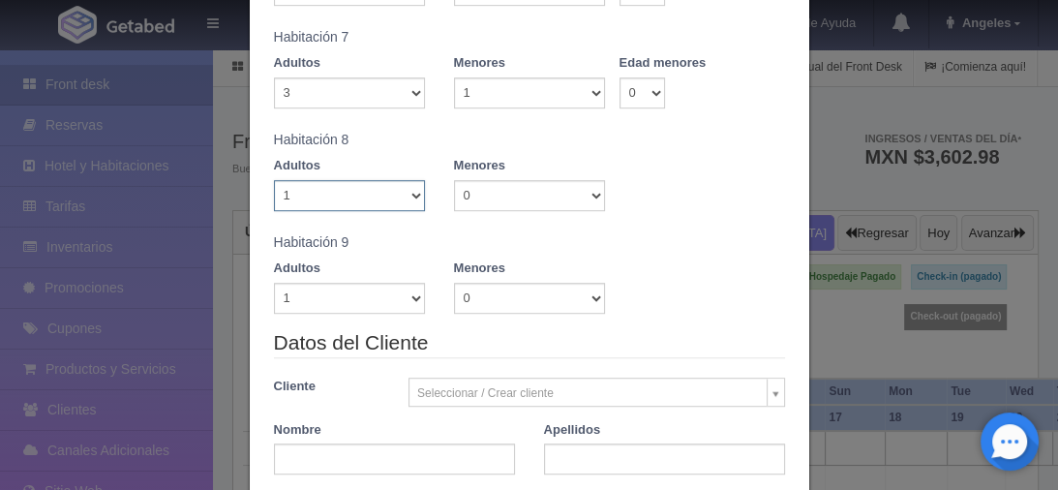
click at [411, 199] on select "1 2 3 4 5 6 7 8 9 10" at bounding box center [349, 195] width 151 height 31
select select "3"
click at [274, 180] on select "1 2 3 4 5 6 7 8 9 10" at bounding box center [349, 195] width 151 height 31
checkbox input "false"
type input "9830.00"
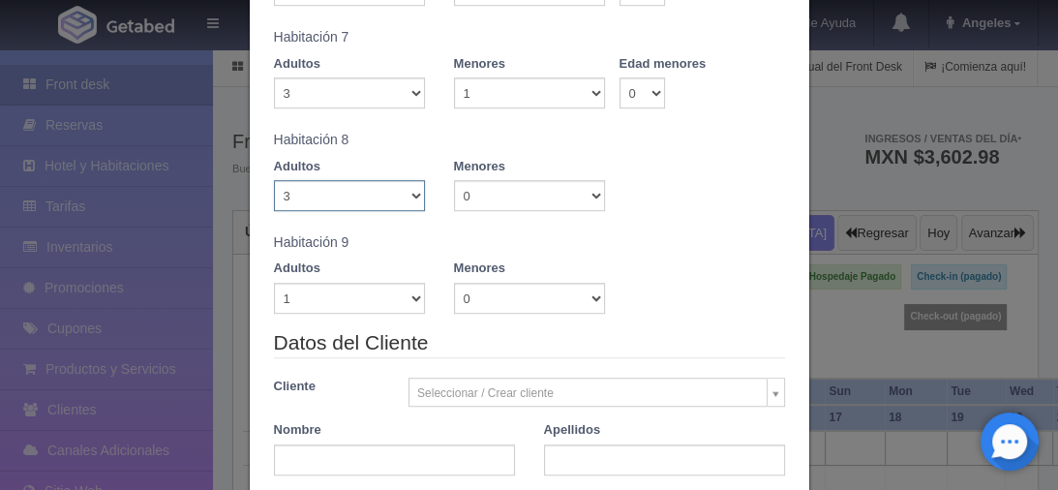
checkbox input "false"
click at [590, 200] on select "0 1 2 3 4 5 6 7 8 9 10" at bounding box center [529, 195] width 151 height 31
select select "1"
click at [454, 180] on select "0 1 2 3 4 5 6 7 8 9 10" at bounding box center [529, 195] width 151 height 31
checkbox input "false"
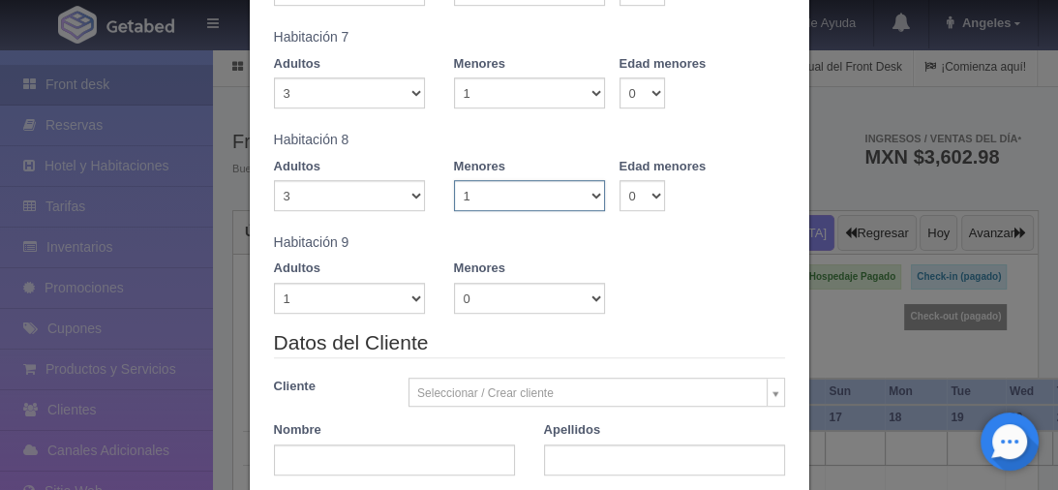
type input "9830.00"
checkbox input "false"
drag, startPoint x: 407, startPoint y: 294, endPoint x: 394, endPoint y: 316, distance: 24.7
click at [407, 294] on select "1 2 3 4 5 6 7 8 9 10" at bounding box center [349, 298] width 151 height 31
select select "2"
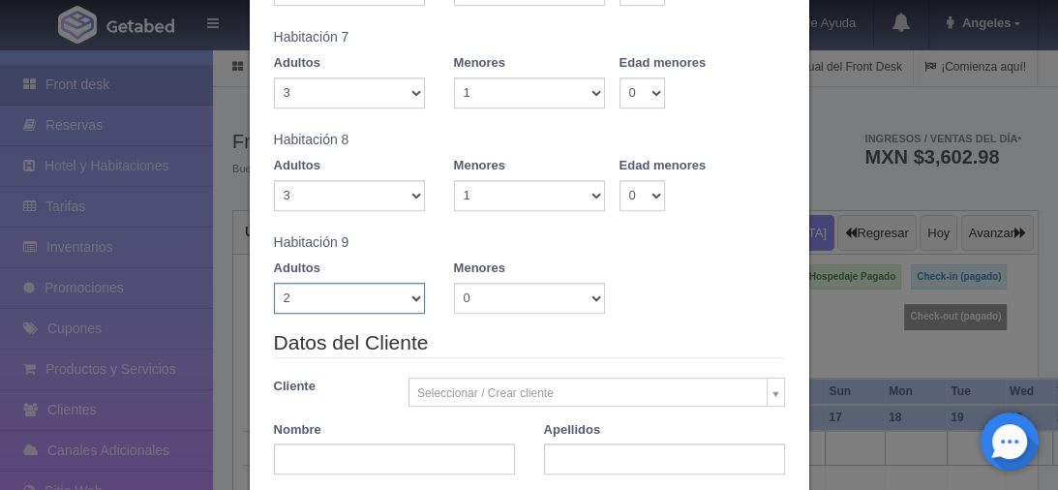
click at [274, 283] on select "1 2 3 4 5 6 7 8 9 10" at bounding box center [349, 298] width 151 height 31
checkbox input "false"
type input "9830.00"
checkbox input "false"
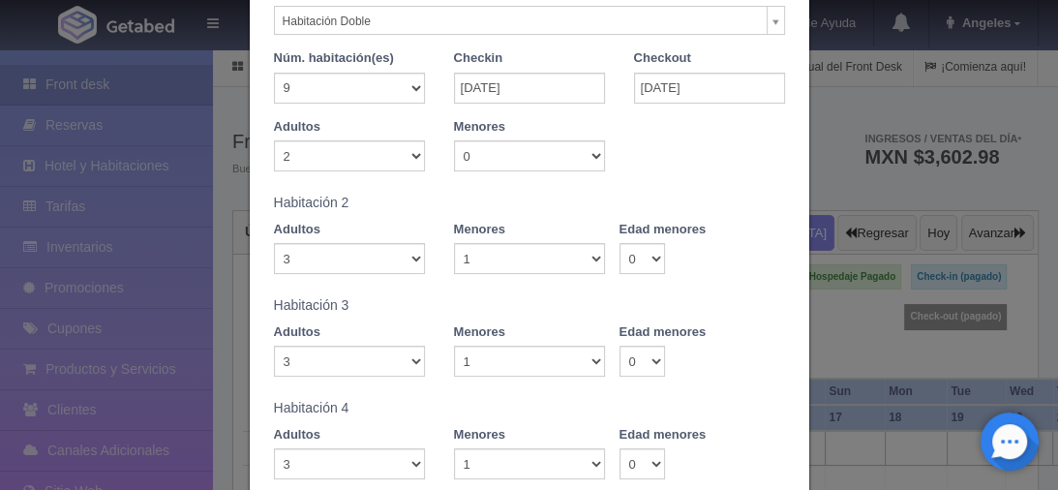
scroll to position [161, 0]
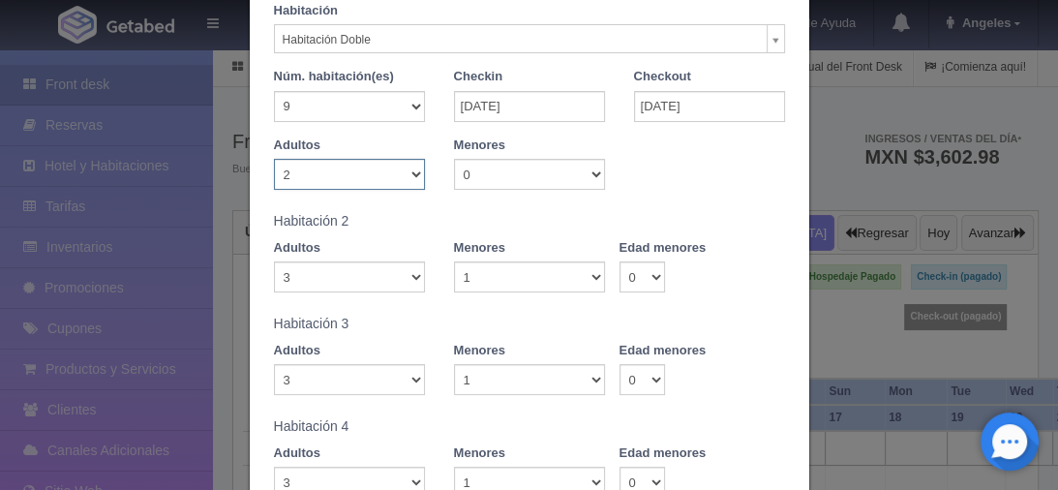
drag, startPoint x: 410, startPoint y: 170, endPoint x: 399, endPoint y: 170, distance: 10.7
click at [410, 170] on select "1 2 3 4 5 6 7 8 9 10" at bounding box center [349, 174] width 151 height 31
select select "3"
click at [274, 159] on select "1 2 3 4 5 6 7 8 9 10" at bounding box center [349, 174] width 151 height 31
checkbox input "false"
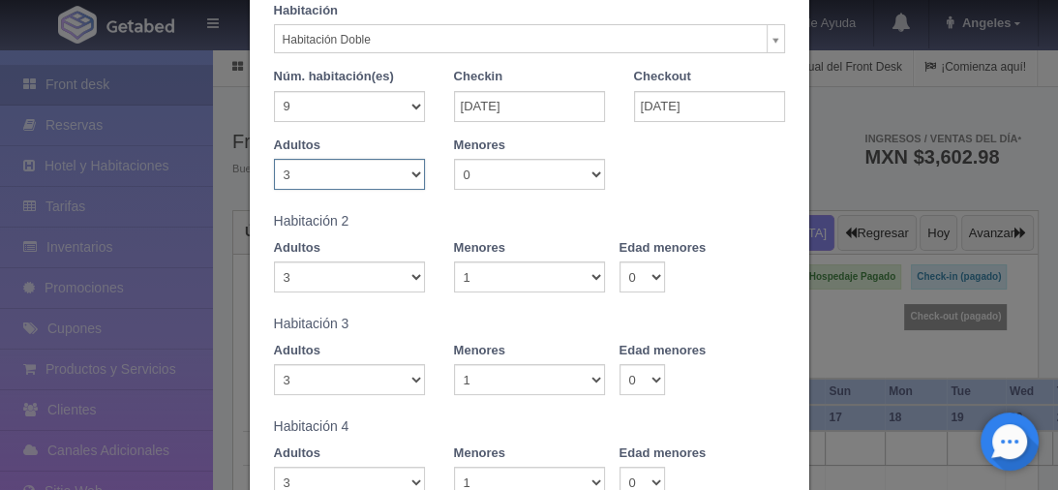
type input "9910.00"
checkbox input "false"
drag, startPoint x: 593, startPoint y: 170, endPoint x: 566, endPoint y: 178, distance: 28.2
click at [593, 170] on select "0 1 2 3 4 5 6 7 8 9 10" at bounding box center [529, 174] width 151 height 31
select select "1"
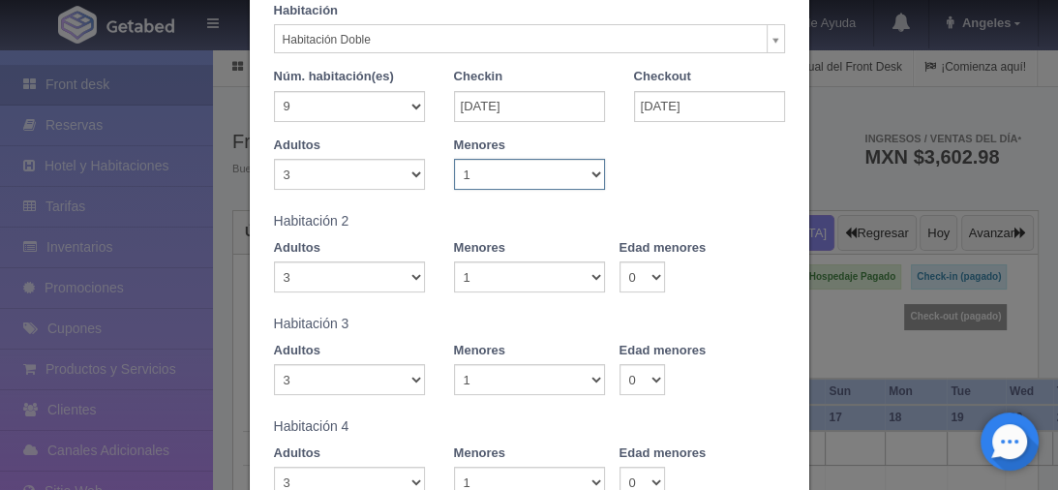
click at [454, 159] on select "0 1 2 3 4 5 6 7 8 9 10" at bounding box center [529, 174] width 151 height 31
click at [462, 214] on h5 "Habitación 2" at bounding box center [529, 221] width 511 height 15
checkbox input "false"
type input "9910.00"
checkbox input "false"
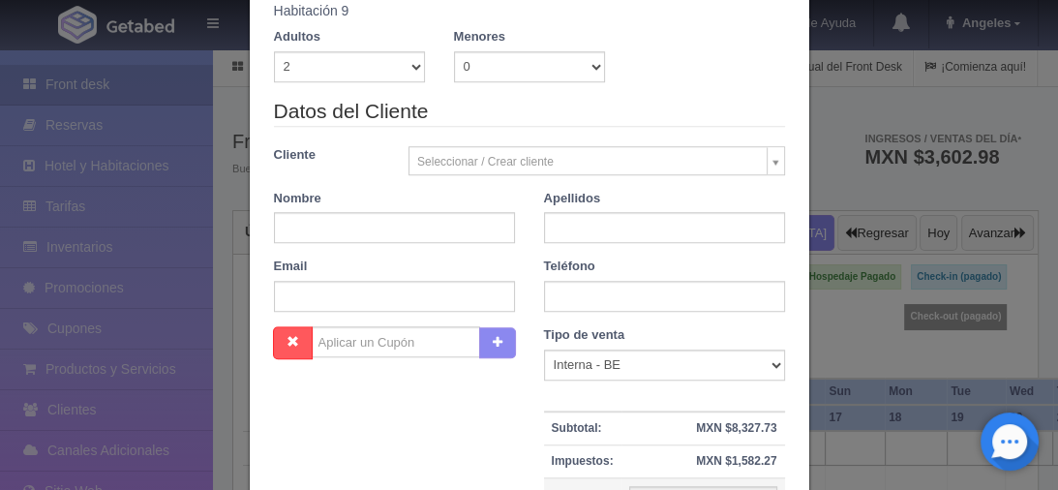
scroll to position [1090, 0]
click at [308, 228] on input "text" at bounding box center [394, 226] width 241 height 31
type input "enrique"
click at [588, 218] on input "text" at bounding box center [664, 226] width 241 height 31
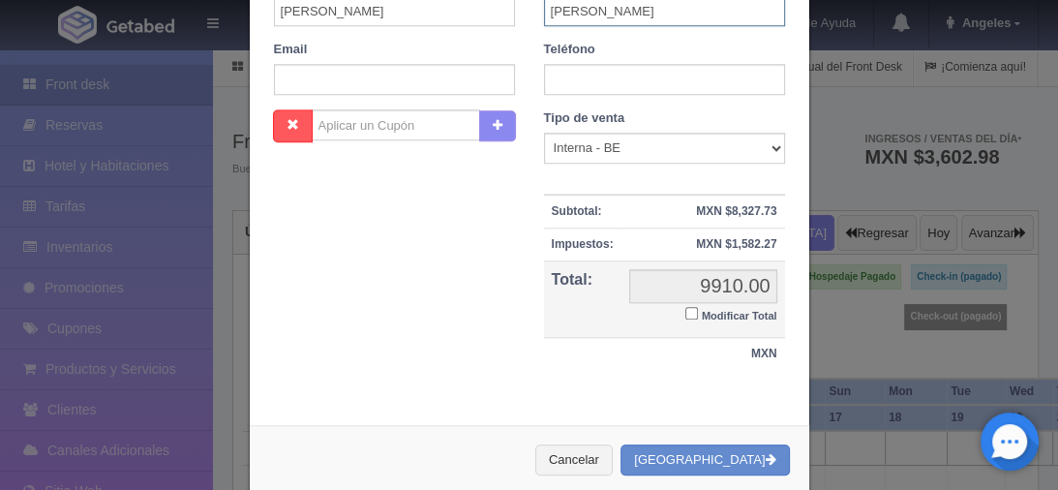
scroll to position [1323, 0]
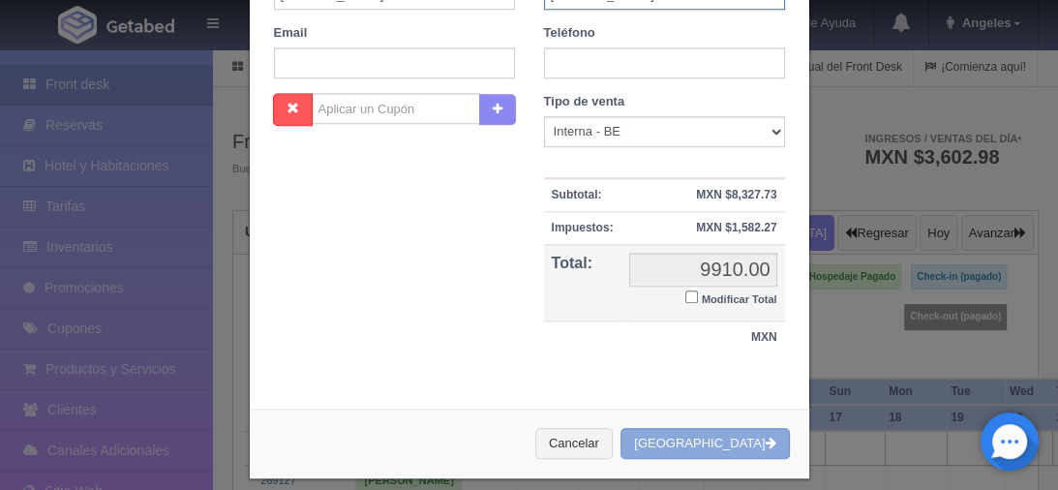
type input "pastrana pedroza"
click at [689, 438] on button "Crear Reserva" at bounding box center [705, 444] width 168 height 32
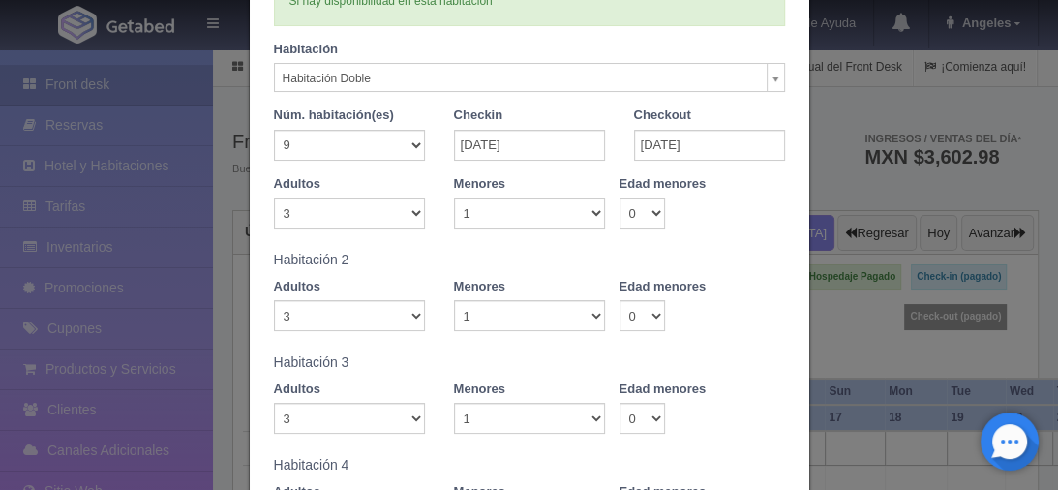
scroll to position [0, 0]
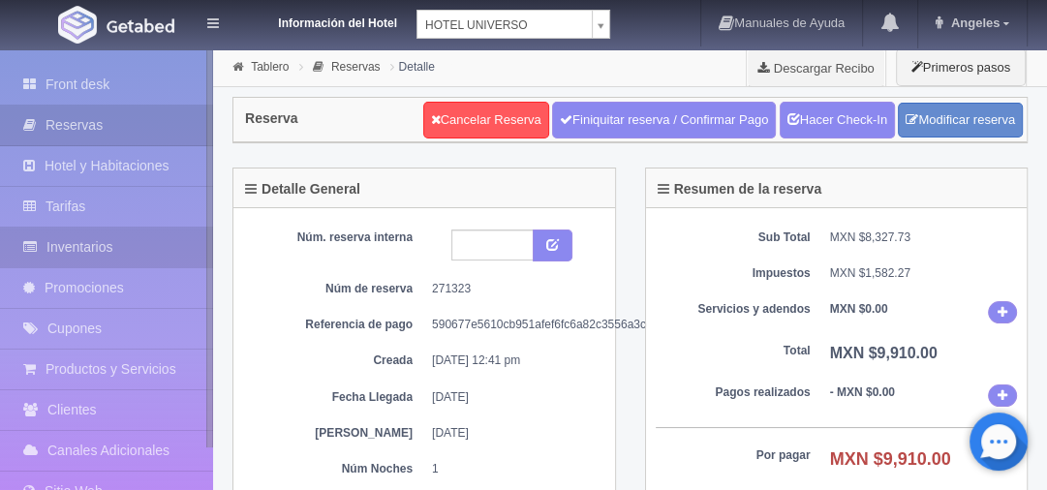
click at [96, 248] on link "Inventarios" at bounding box center [106, 248] width 213 height 40
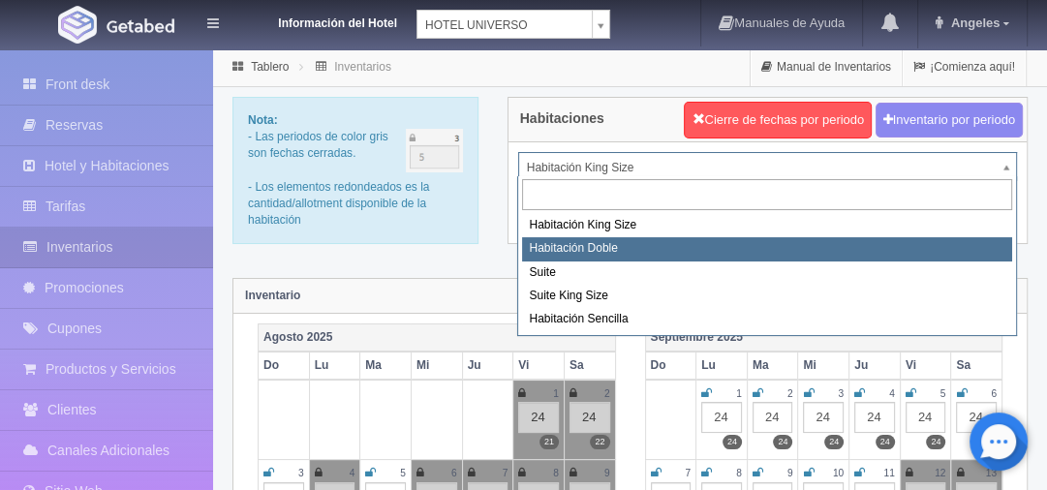
select select "583"
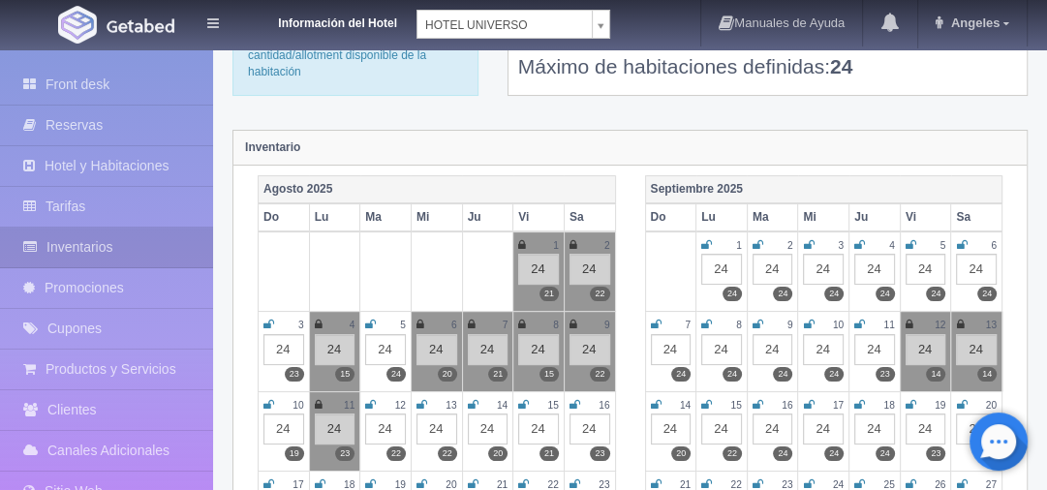
scroll to position [155, 0]
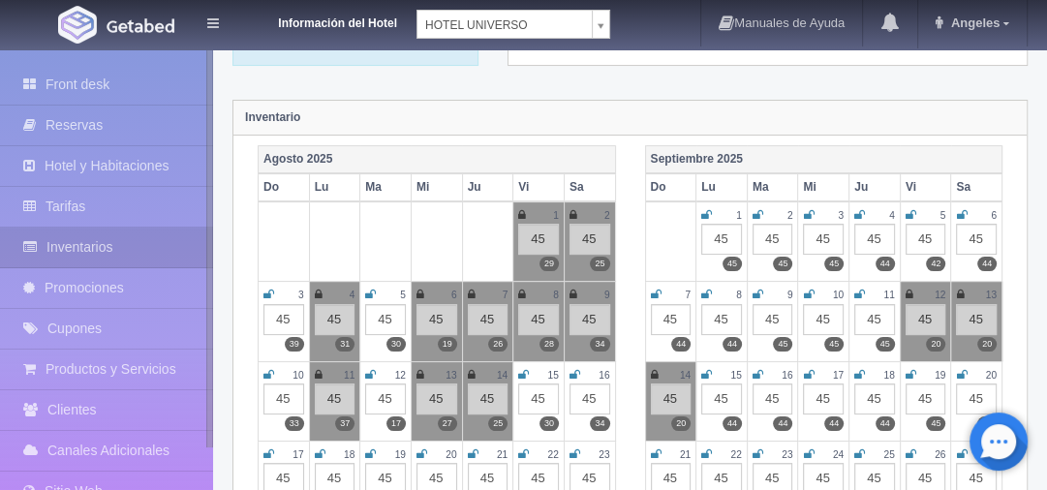
scroll to position [232, 0]
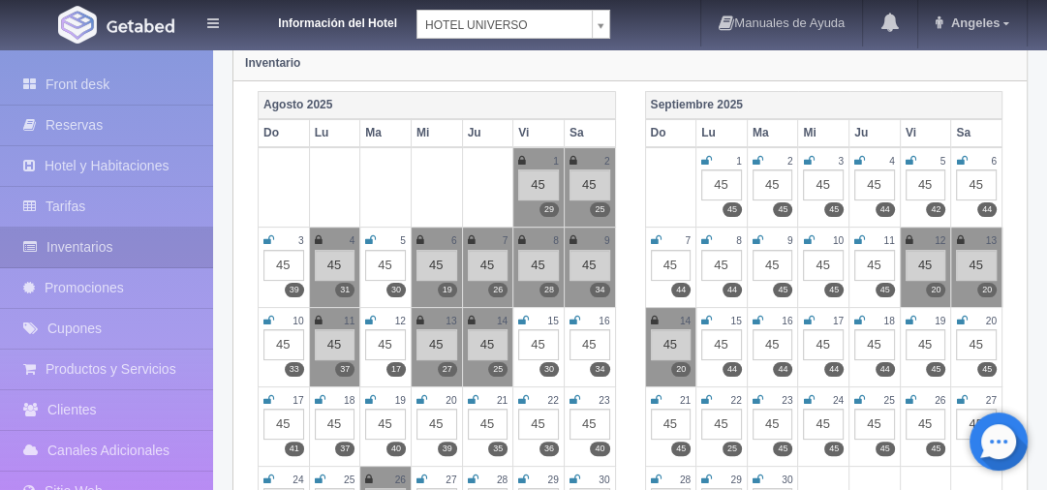
click at [372, 316] on icon at bounding box center [370, 321] width 11 height 12
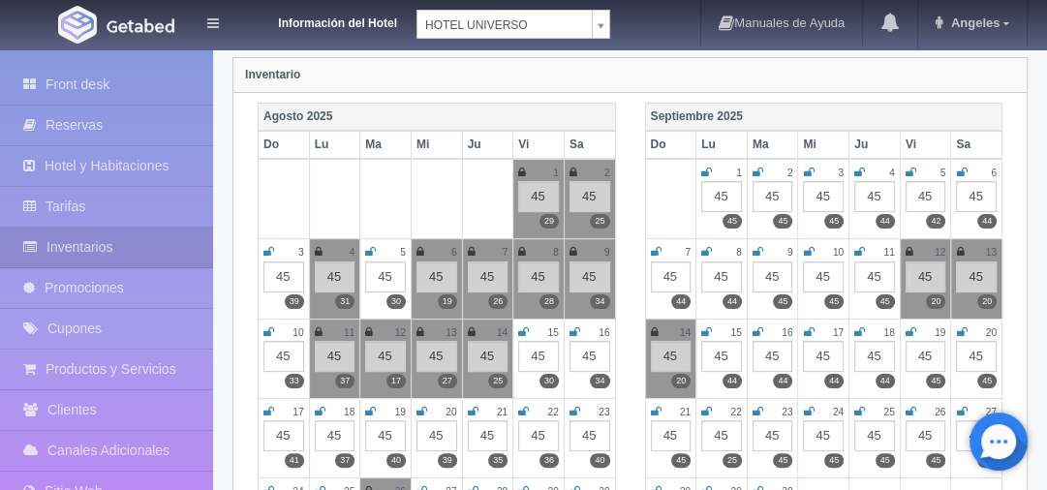
scroll to position [0, 0]
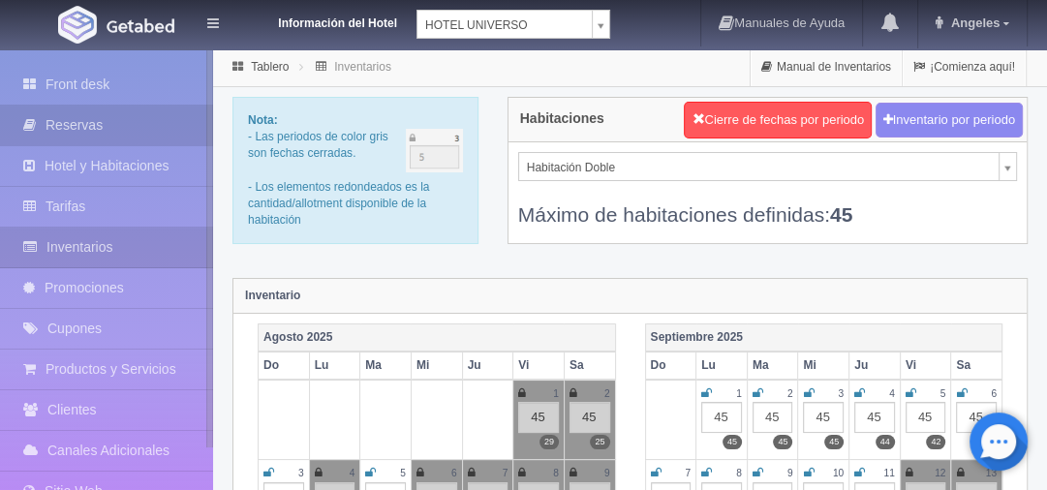
click at [80, 128] on link "Reservas" at bounding box center [106, 126] width 213 height 40
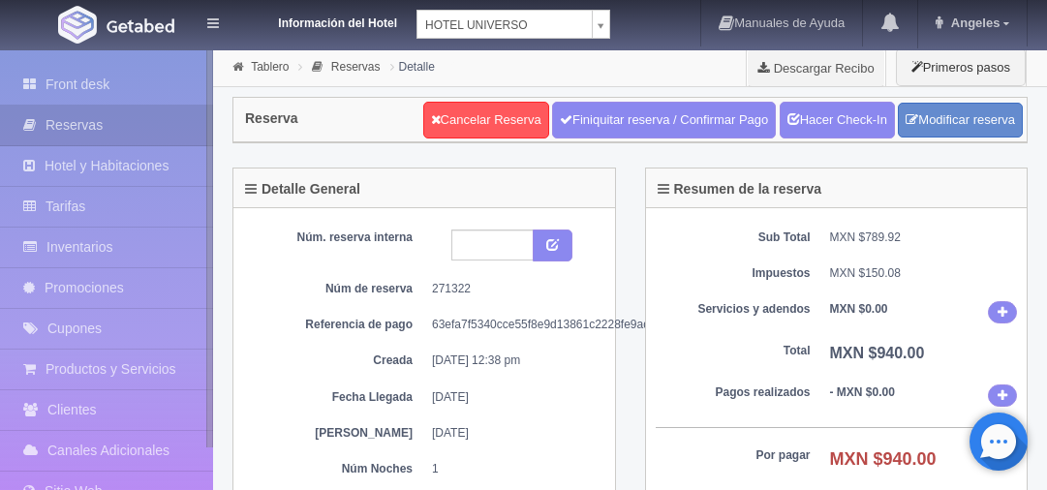
select select "2"
click at [949, 115] on link "Modificar reserva" at bounding box center [960, 121] width 125 height 36
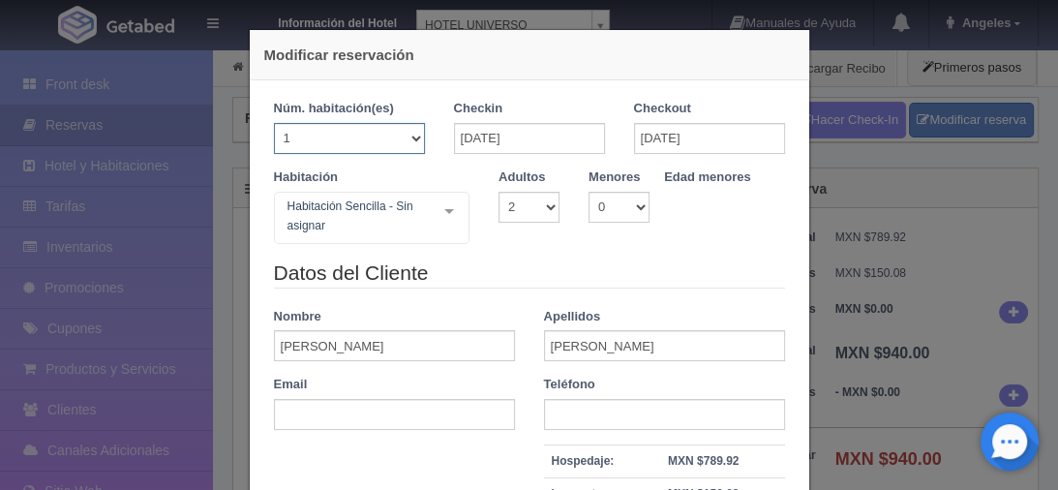
drag, startPoint x: 412, startPoint y: 134, endPoint x: 395, endPoint y: 143, distance: 19.1
click at [412, 134] on select "1 2 3 4 5 6 7 8 9 10 11 12 13 14 15 16 17 18 19 20" at bounding box center [349, 138] width 151 height 31
select select "2"
click at [274, 123] on select "1 2 3 4 5 6 7 8 9 10 11 12 13 14 15 16 17 18 19 20" at bounding box center [349, 138] width 151 height 31
select select "2"
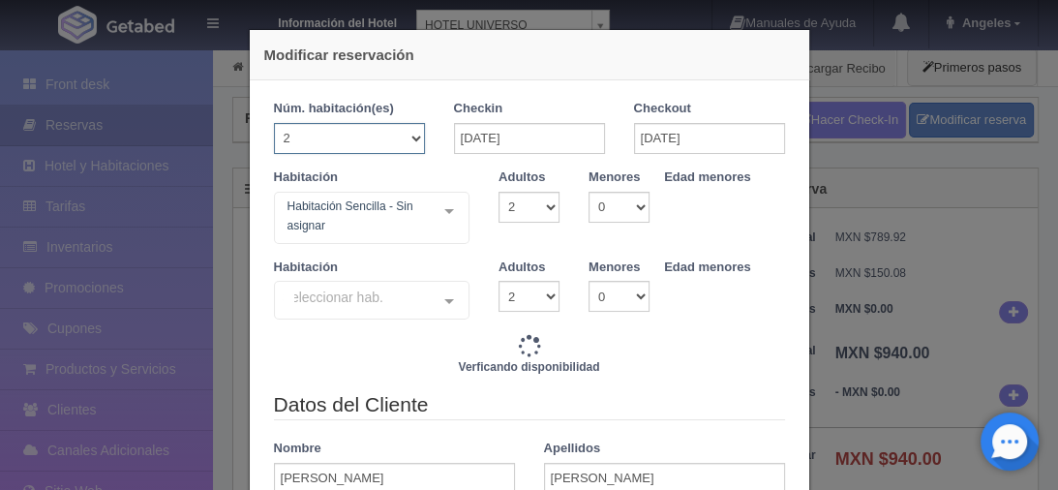
type input "1880.00"
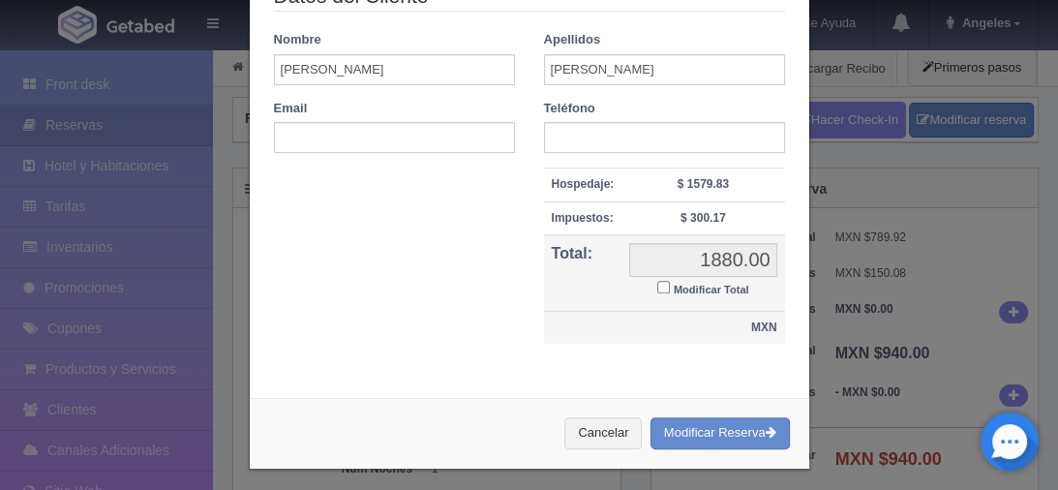
scroll to position [418, 0]
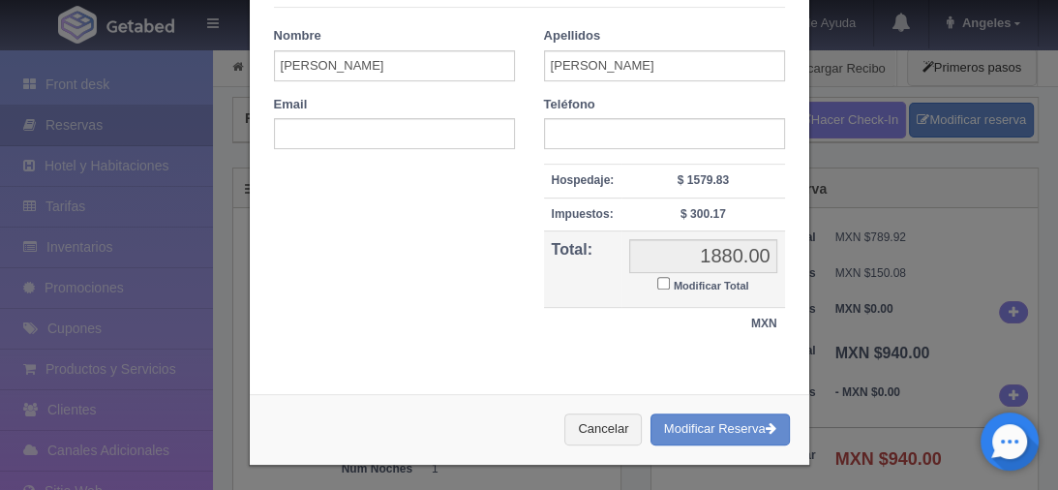
click at [658, 283] on input "Modificar Total" at bounding box center [664, 283] width 13 height 13
checkbox input "true"
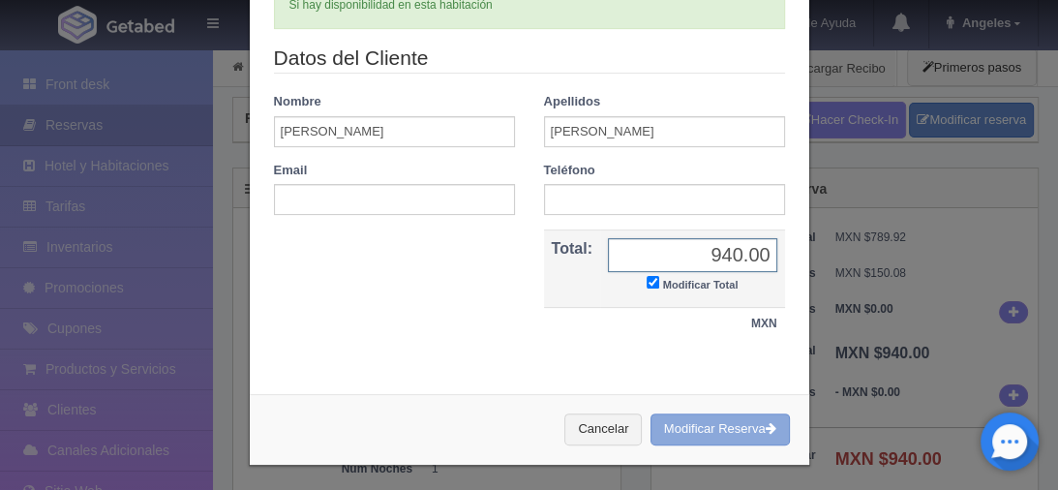
type input "940.00"
click at [682, 418] on button "Modificar Reserva" at bounding box center [720, 429] width 139 height 32
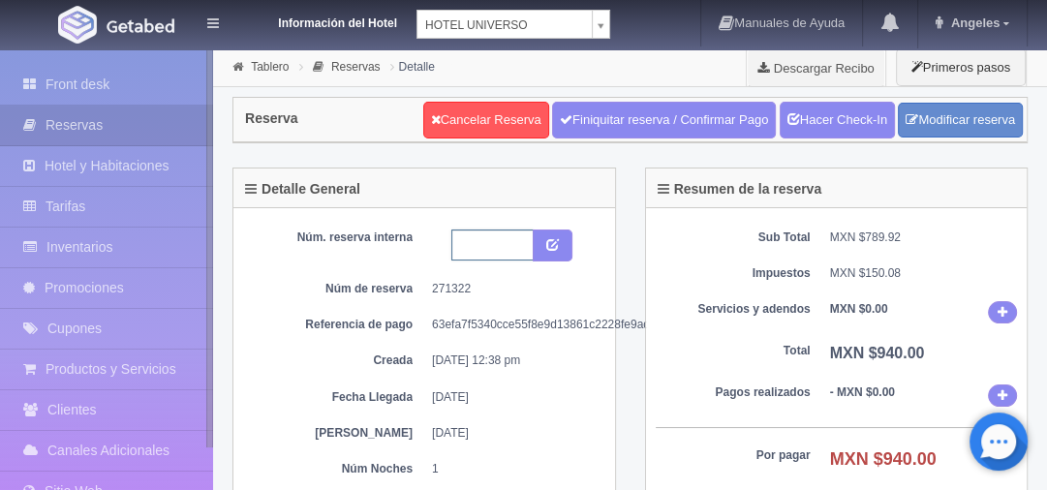
click at [484, 233] on input "text" at bounding box center [492, 245] width 82 height 31
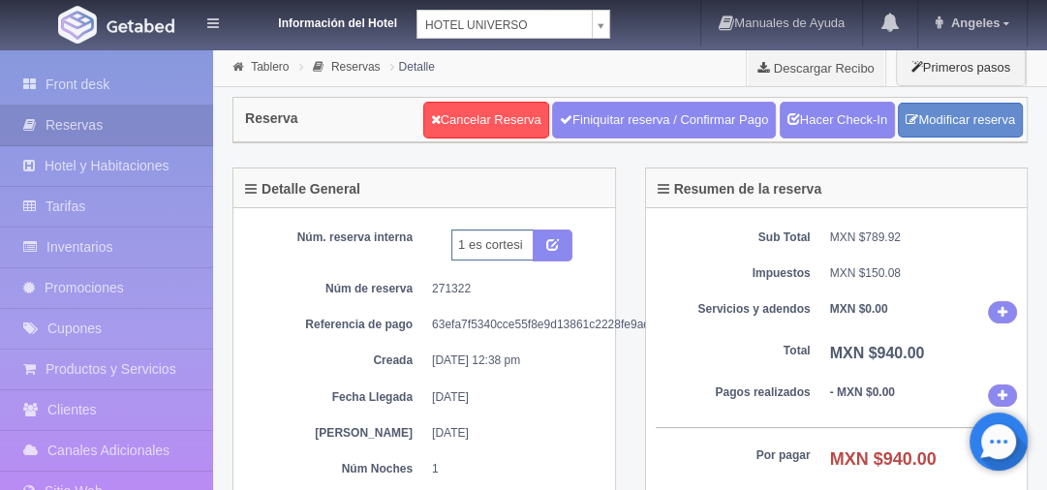
type input "1 es cortesia"
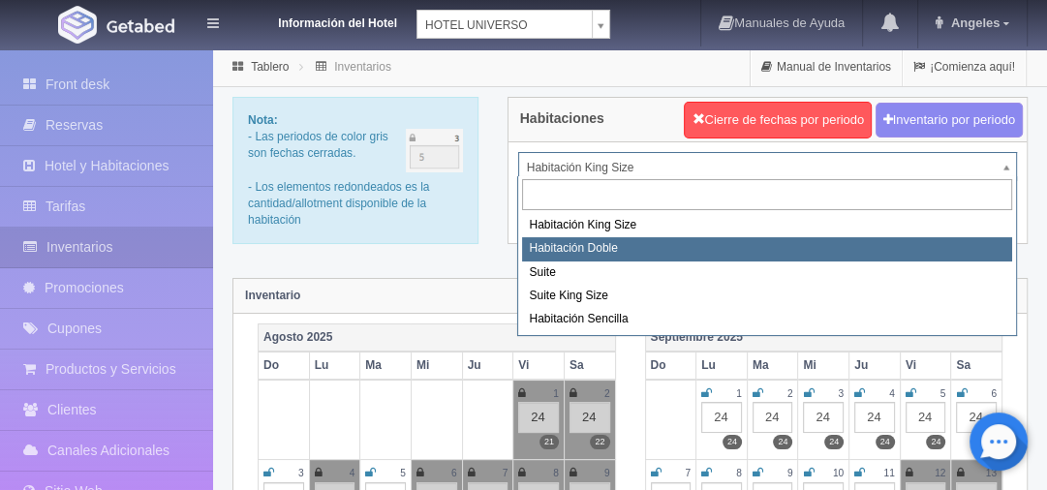
select select "583"
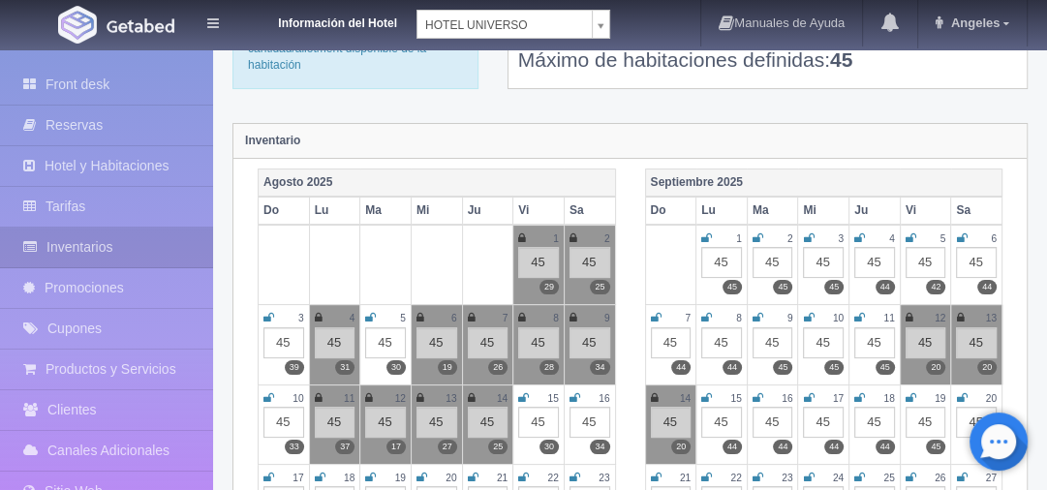
scroll to position [232, 0]
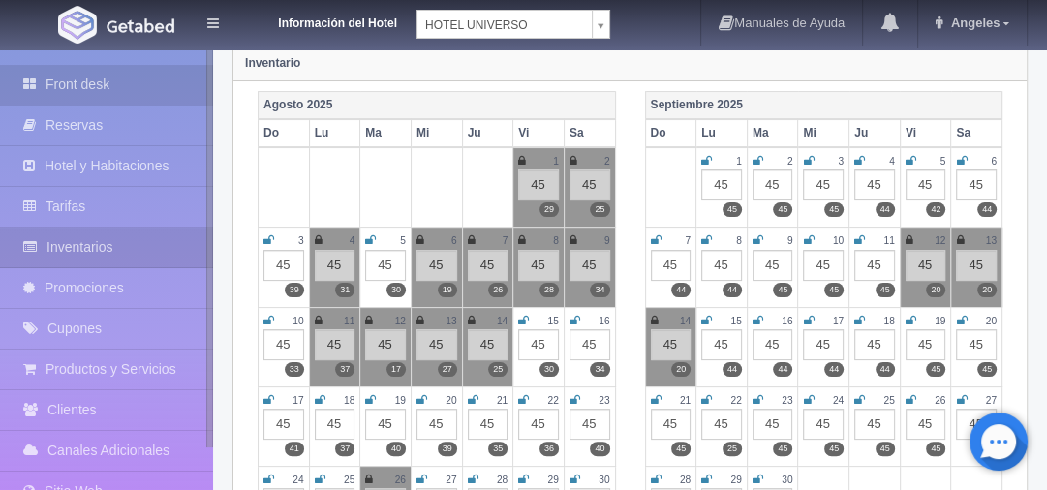
click at [74, 84] on link "Front desk" at bounding box center [106, 85] width 213 height 40
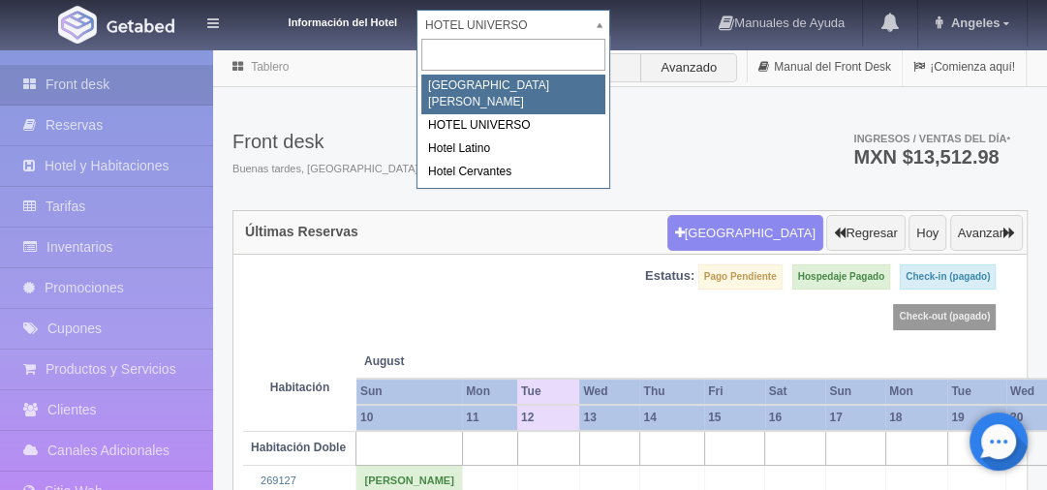
select select "357"
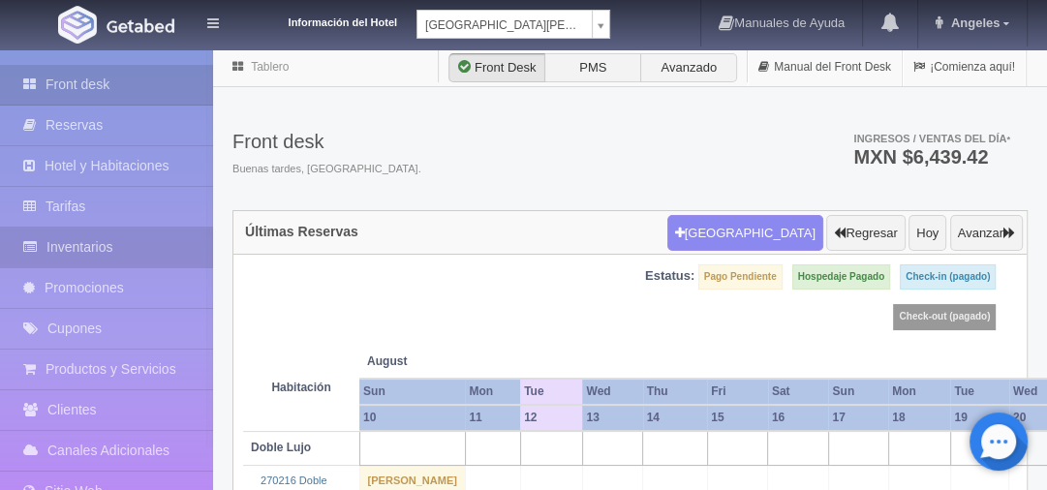
click at [77, 251] on link "Inventarios" at bounding box center [106, 248] width 213 height 40
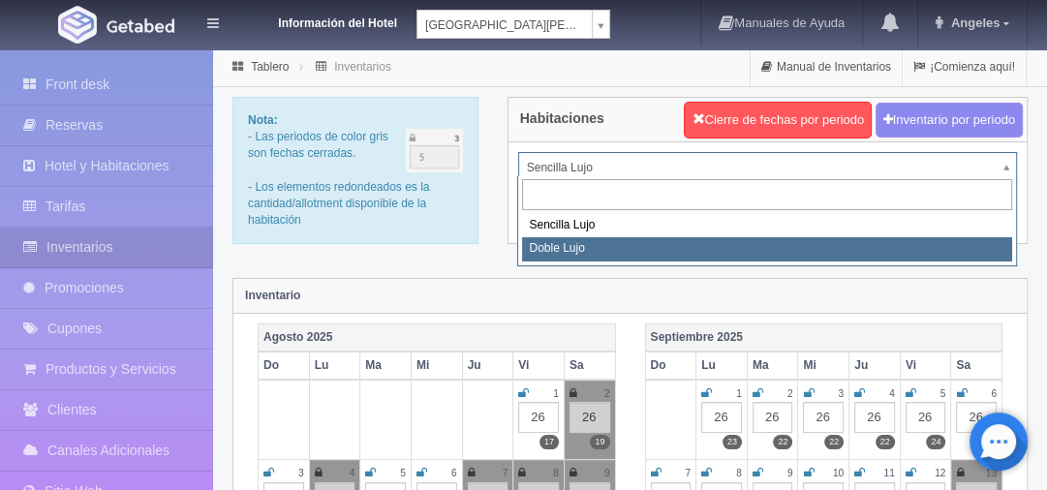
select select "577"
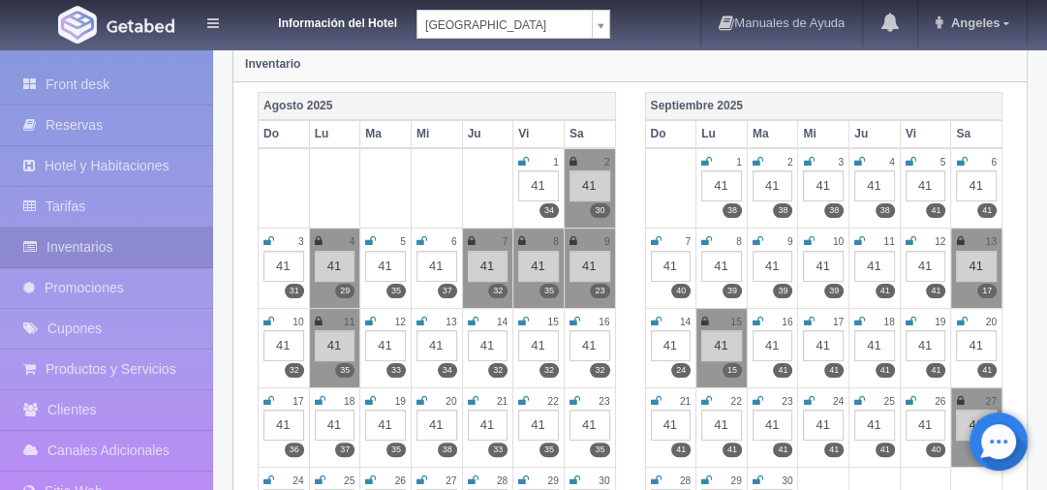
scroll to position [232, 0]
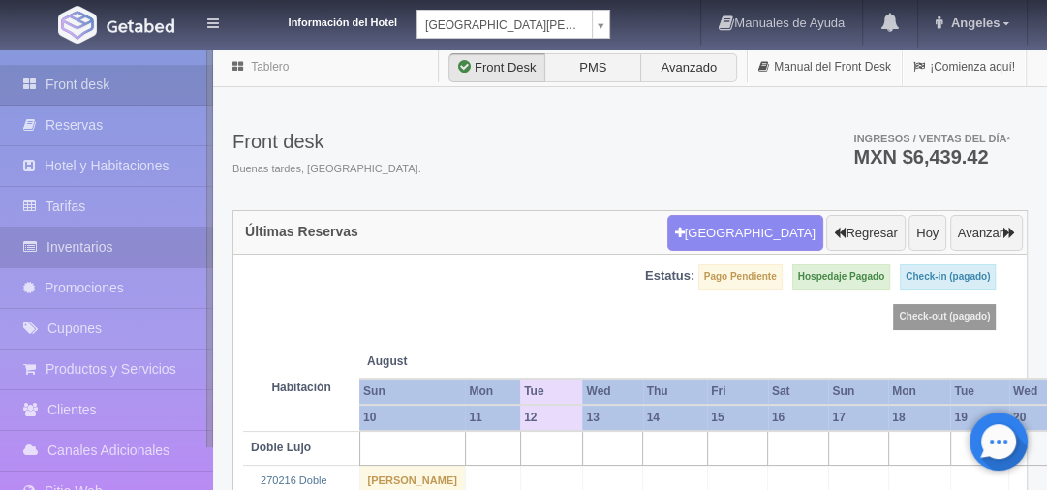
click at [101, 252] on link "Inventarios" at bounding box center [106, 248] width 213 height 40
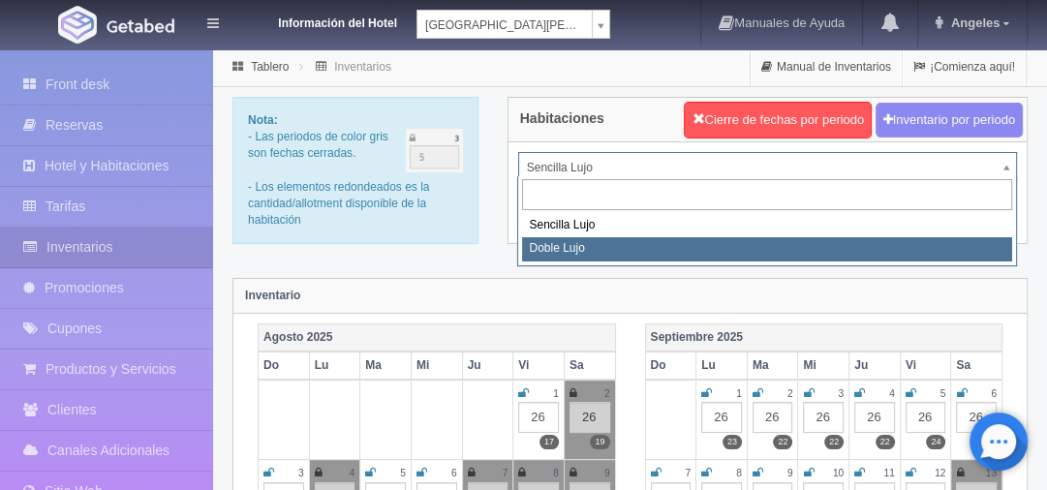
select select "577"
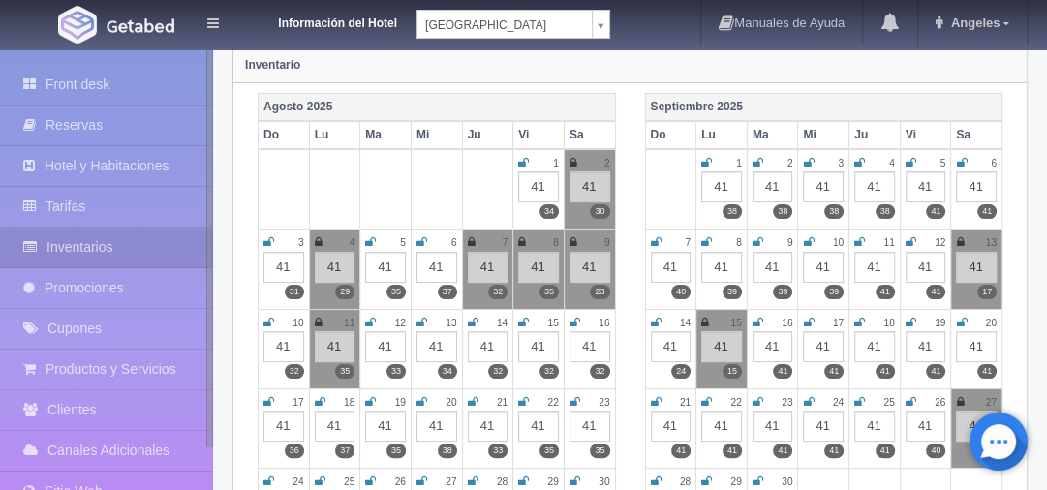
scroll to position [232, 0]
